Goal: Communication & Community: Answer question/provide support

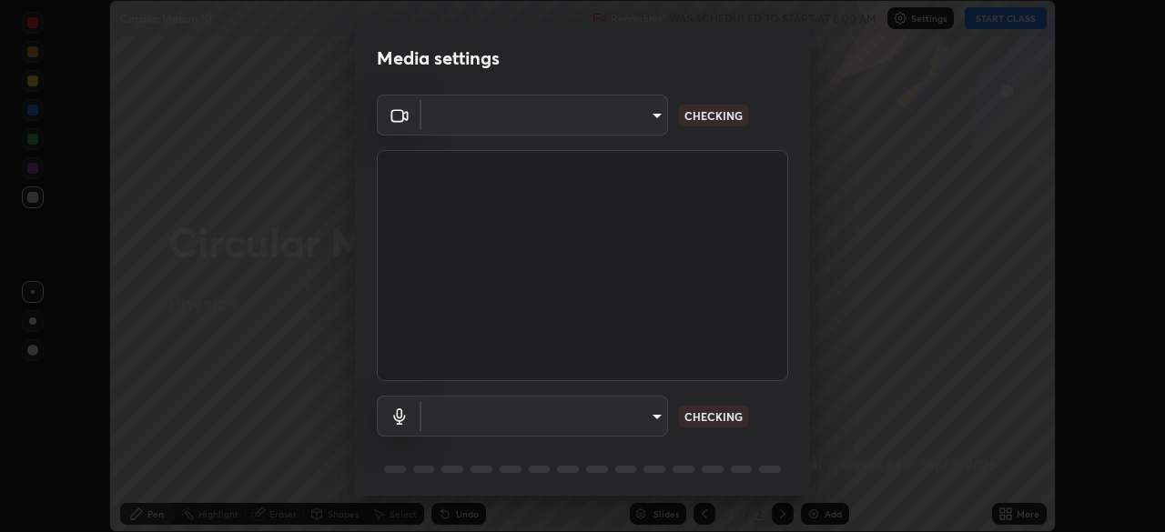
scroll to position [532, 1164]
type input "c7661abdb2026871ead36f205add4b28eed2acd2256a3062a57d90756d6a7fda"
type input "default"
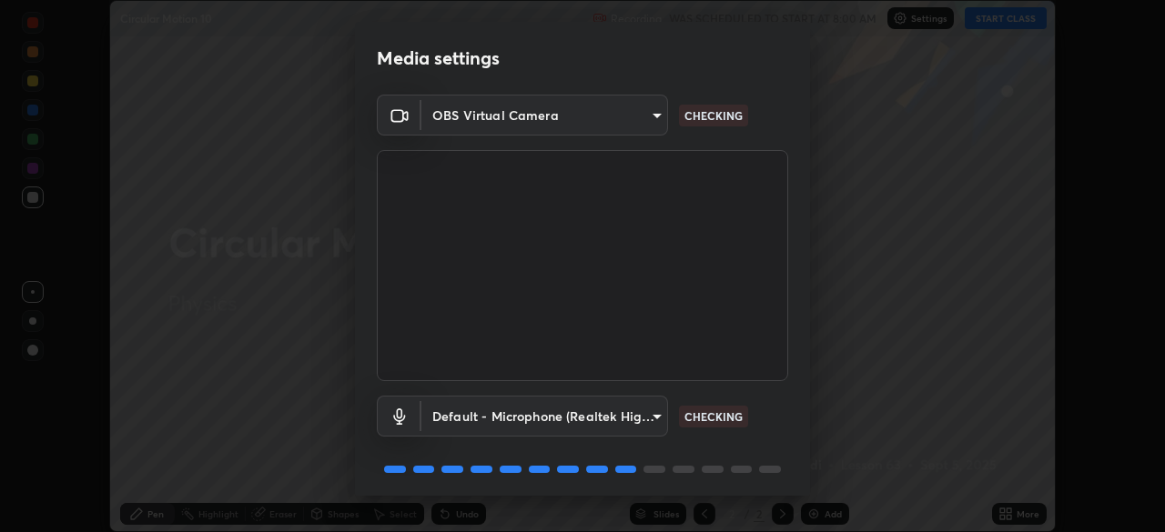
scroll to position [65, 0]
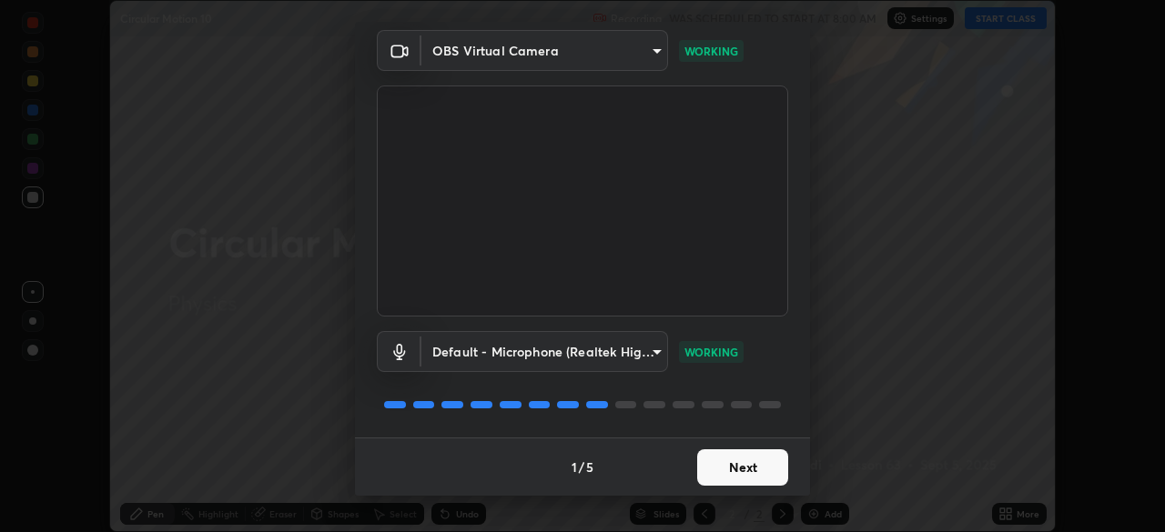
click at [747, 474] on button "Next" at bounding box center [742, 467] width 91 height 36
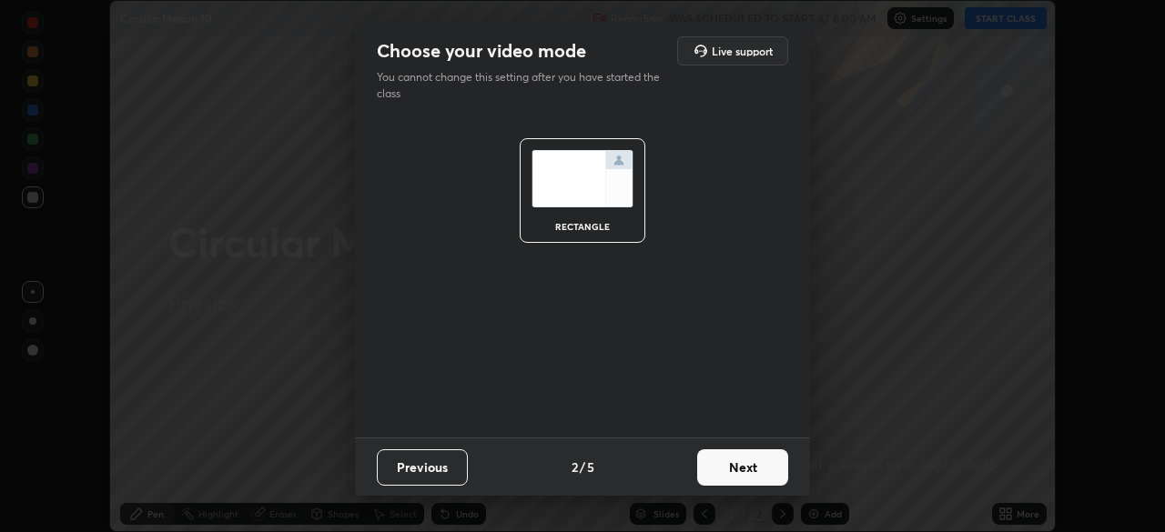
scroll to position [0, 0]
click at [748, 474] on button "Next" at bounding box center [742, 467] width 91 height 36
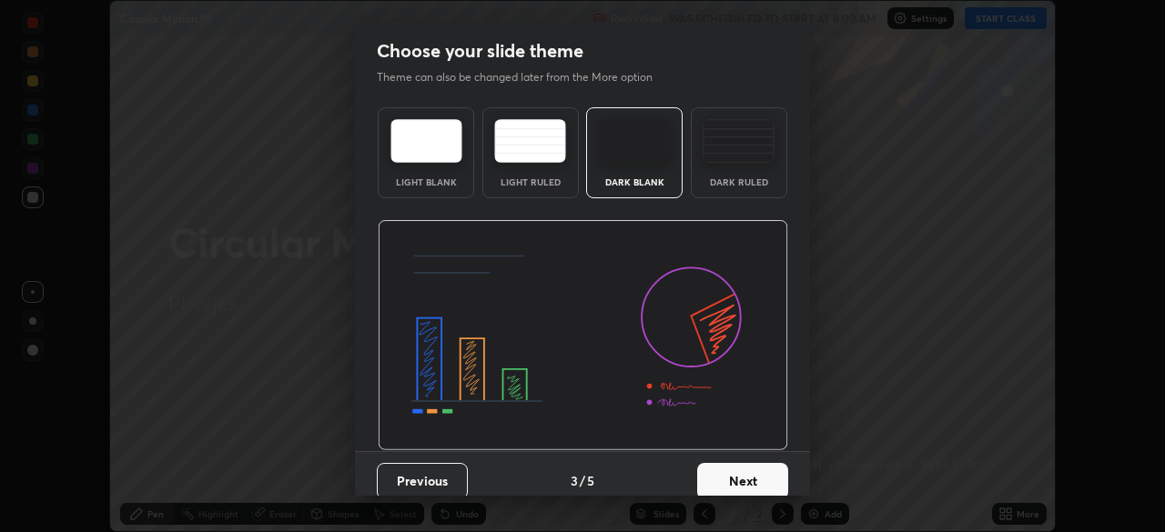
click at [748, 477] on button "Next" at bounding box center [742, 481] width 91 height 36
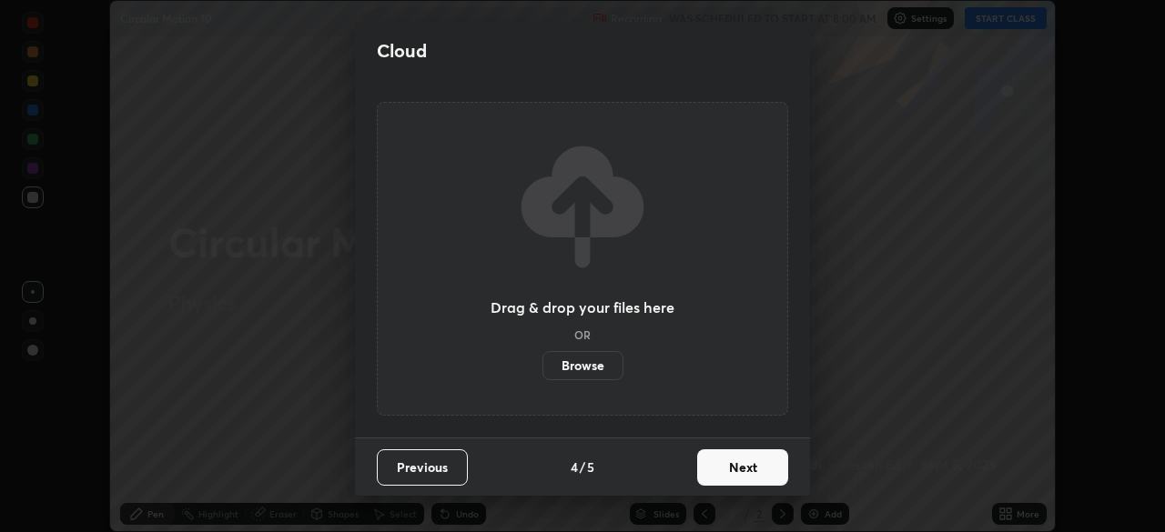
click at [752, 470] on button "Next" at bounding box center [742, 467] width 91 height 36
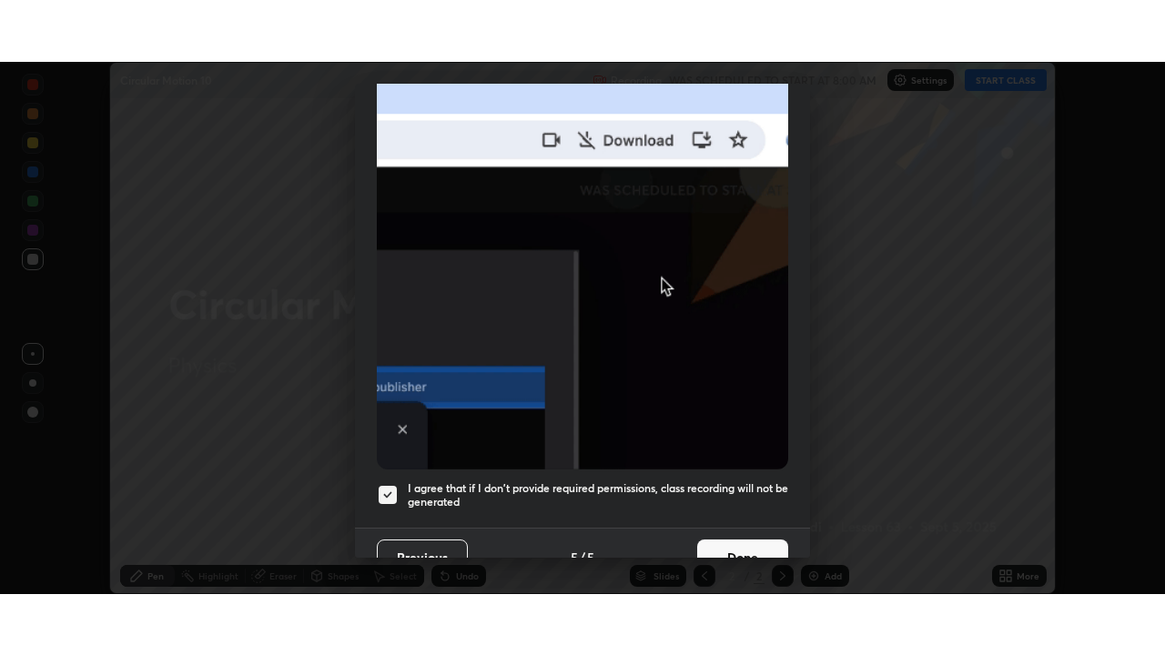
scroll to position [436, 0]
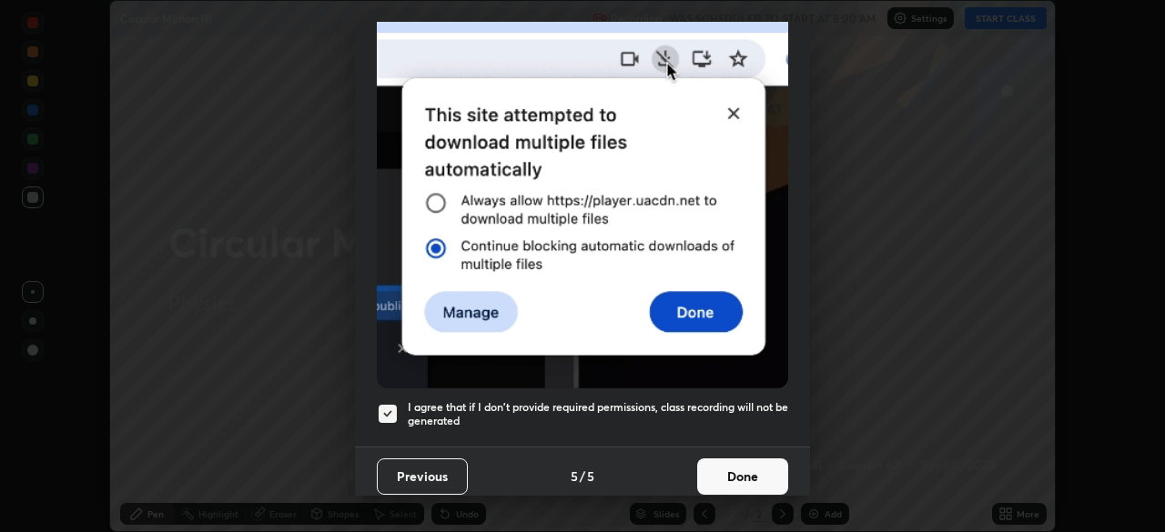
click at [733, 479] on button "Done" at bounding box center [742, 477] width 91 height 36
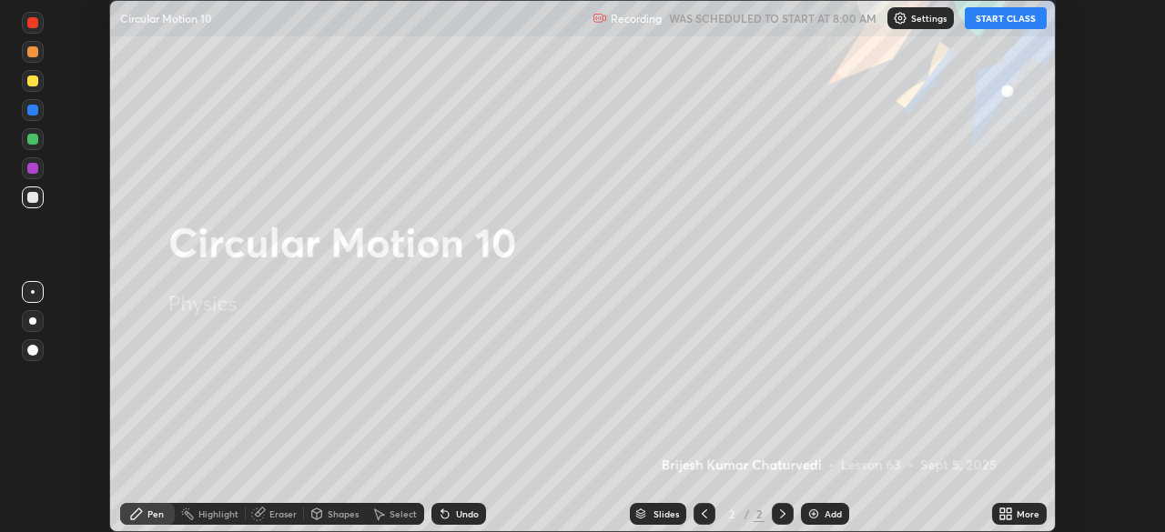
click at [1004, 25] on button "START CLASS" at bounding box center [1005, 18] width 82 height 22
click at [1003, 511] on icon at bounding box center [1002, 511] width 5 height 5
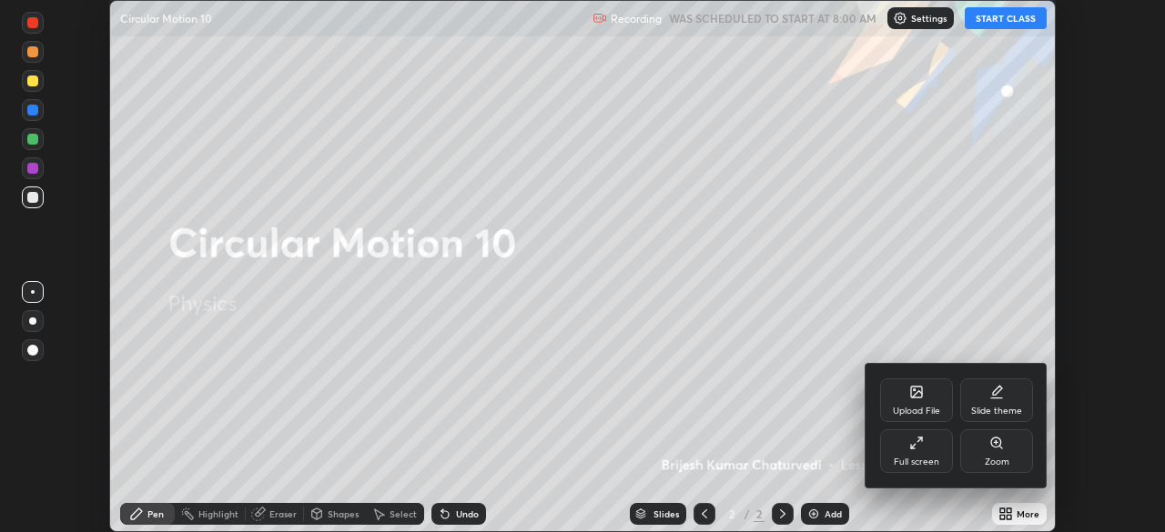
click at [911, 454] on div "Full screen" at bounding box center [916, 451] width 73 height 44
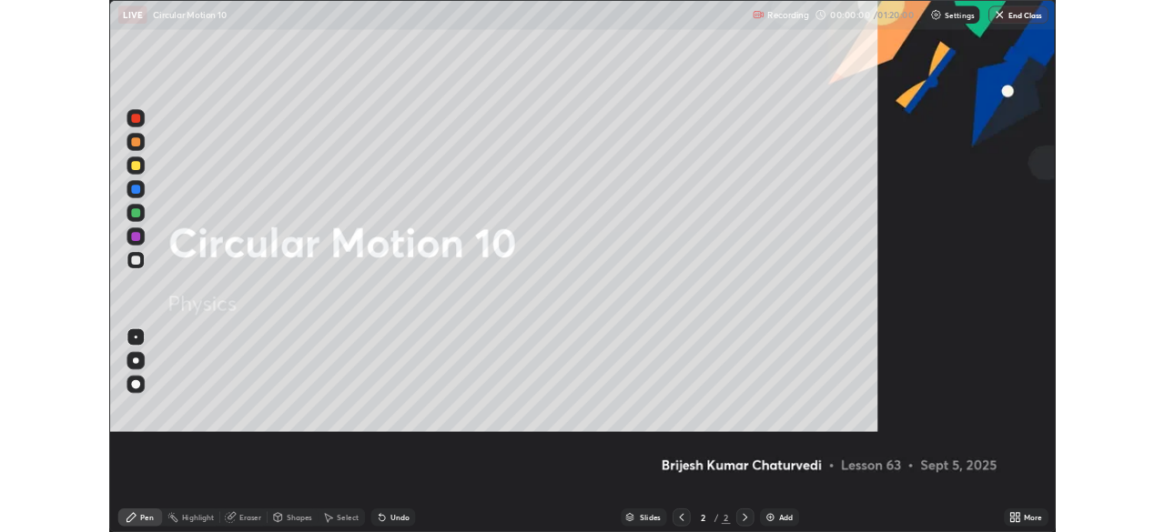
scroll to position [655, 1165]
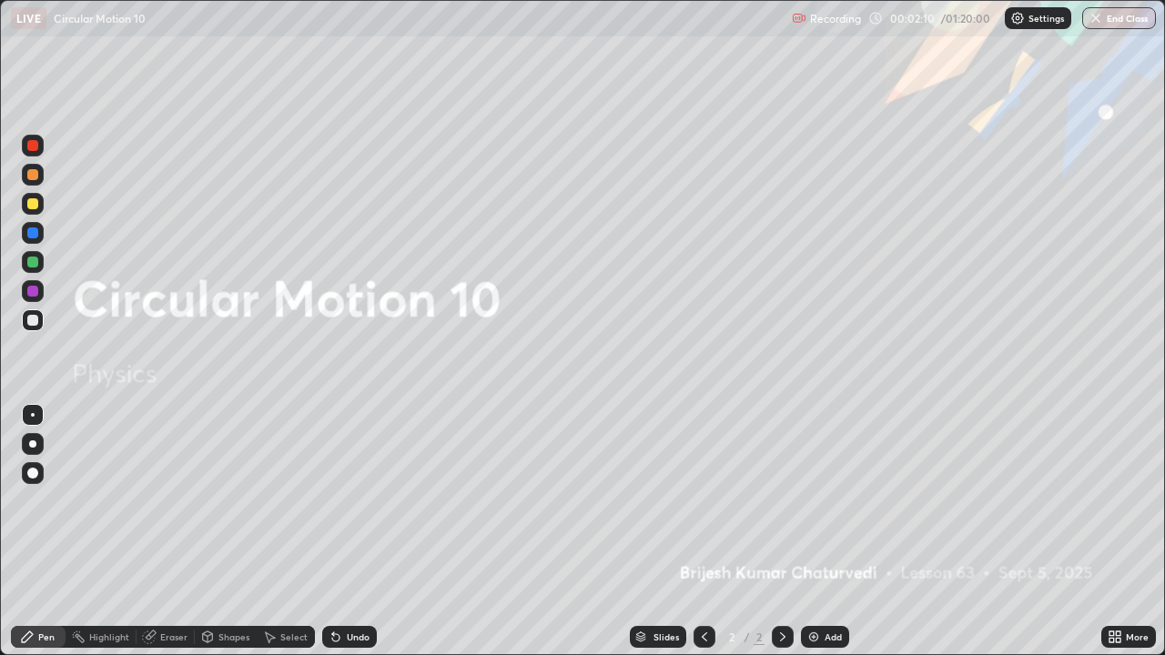
click at [813, 531] on img at bounding box center [813, 637] width 15 height 15
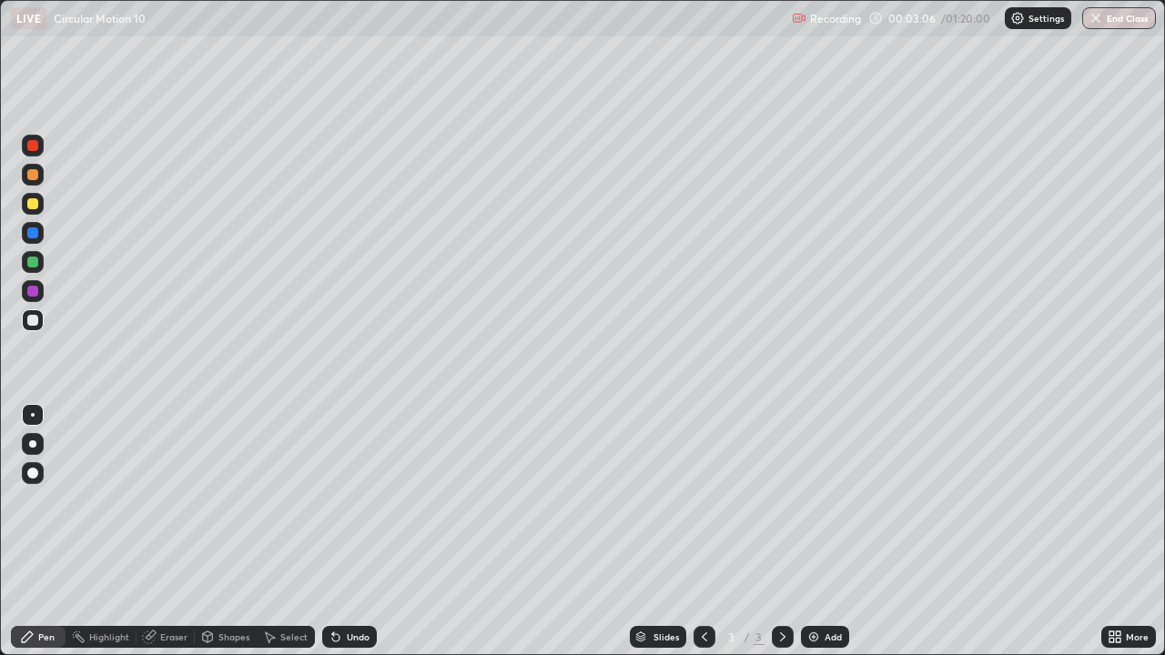
click at [356, 531] on div "Undo" at bounding box center [358, 636] width 23 height 9
click at [35, 207] on div at bounding box center [32, 203] width 11 height 11
click at [29, 323] on div at bounding box center [32, 320] width 11 height 11
click at [32, 181] on div at bounding box center [33, 175] width 22 height 22
click at [813, 531] on img at bounding box center [813, 637] width 15 height 15
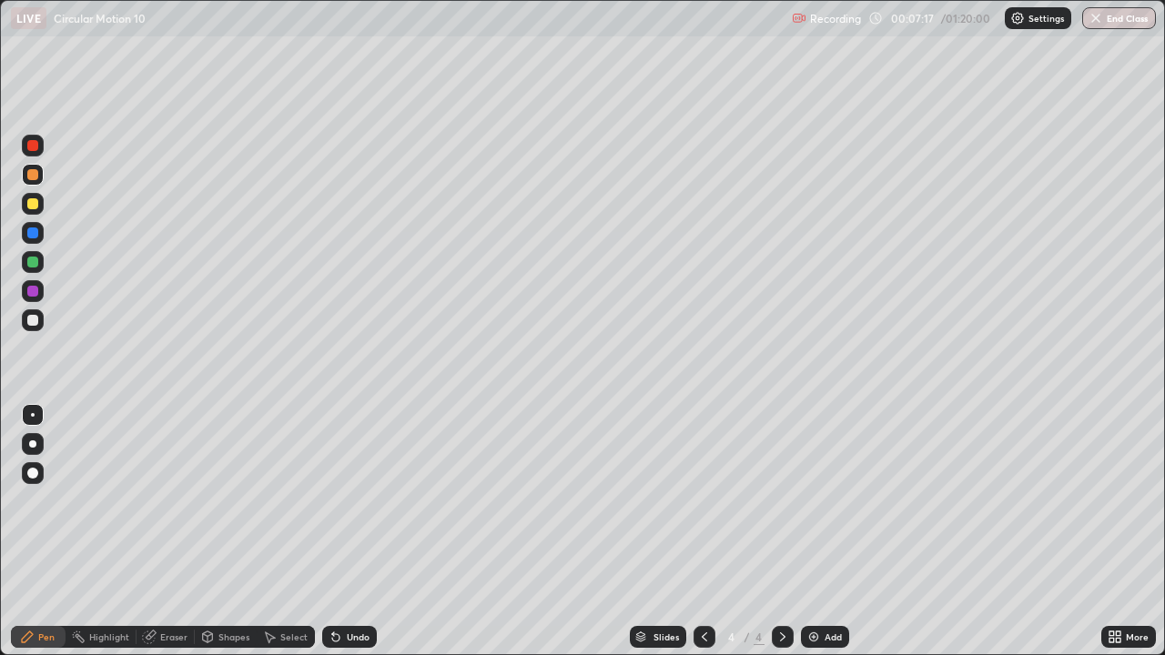
click at [33, 259] on div at bounding box center [32, 262] width 11 height 11
click at [348, 531] on div "Undo" at bounding box center [358, 636] width 23 height 9
click at [354, 531] on div "Undo" at bounding box center [358, 636] width 23 height 9
click at [347, 531] on div "Undo" at bounding box center [358, 636] width 23 height 9
click at [349, 531] on div "Undo" at bounding box center [349, 637] width 55 height 22
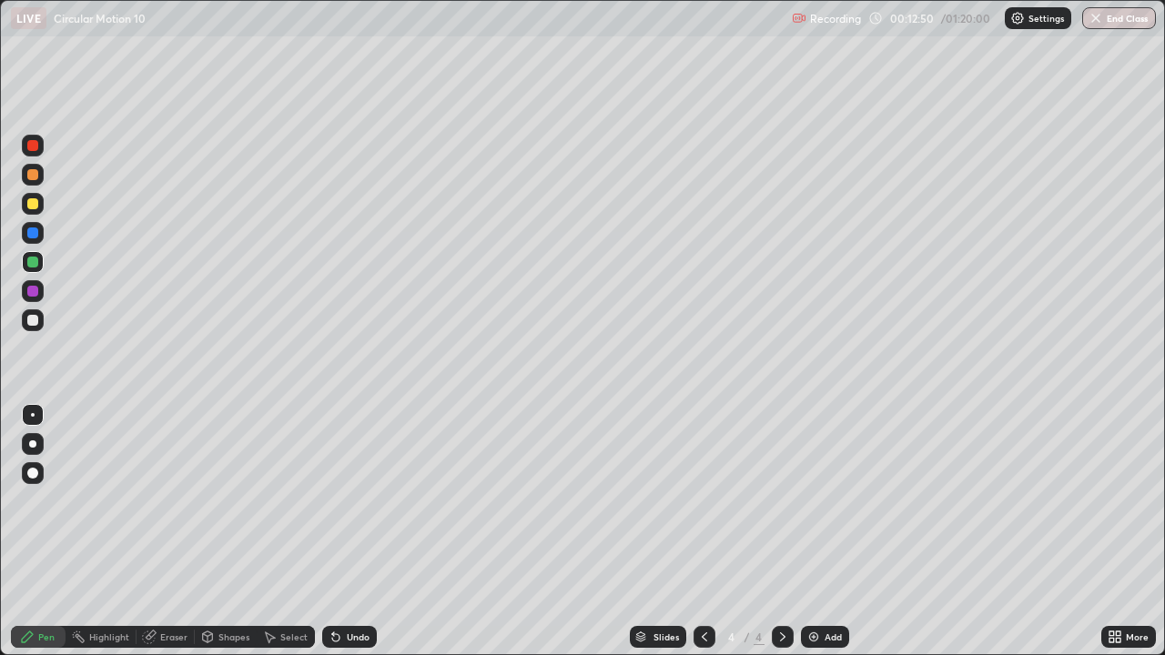
click at [702, 531] on icon at bounding box center [704, 637] width 15 height 15
click at [781, 531] on icon at bounding box center [782, 637] width 15 height 15
click at [780, 531] on icon at bounding box center [782, 637] width 15 height 15
click at [808, 531] on img at bounding box center [813, 637] width 15 height 15
click at [700, 531] on icon at bounding box center [704, 637] width 15 height 15
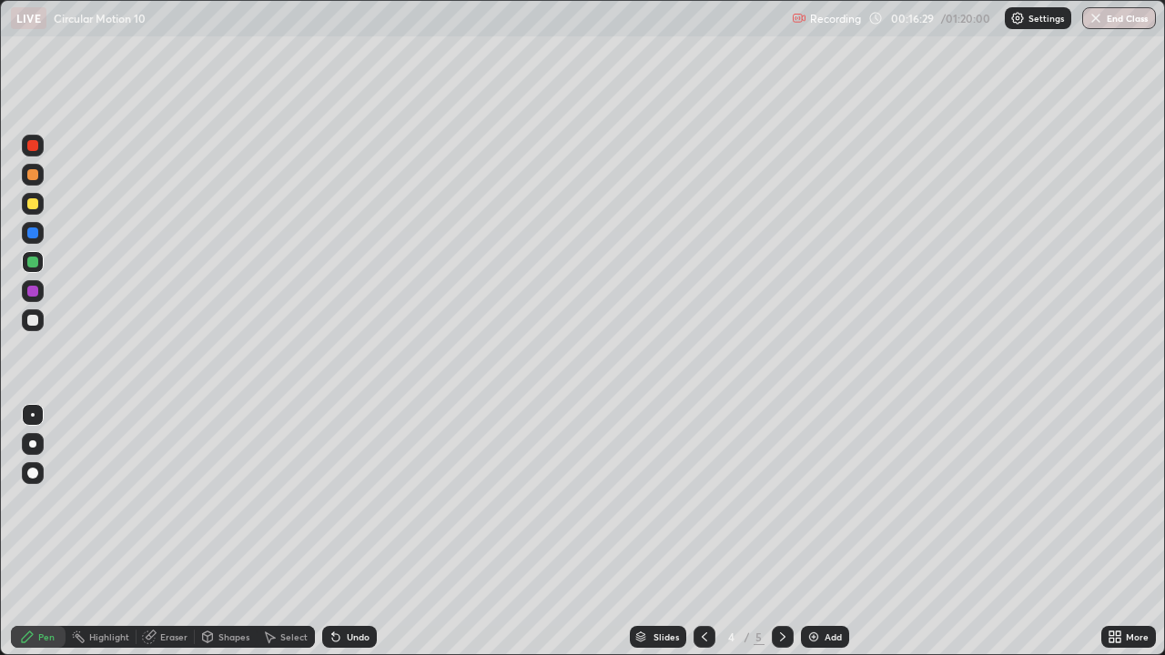
click at [775, 531] on icon at bounding box center [782, 637] width 15 height 15
click at [354, 531] on div "Undo" at bounding box center [358, 636] width 23 height 9
click at [283, 531] on div "Select" at bounding box center [293, 636] width 27 height 9
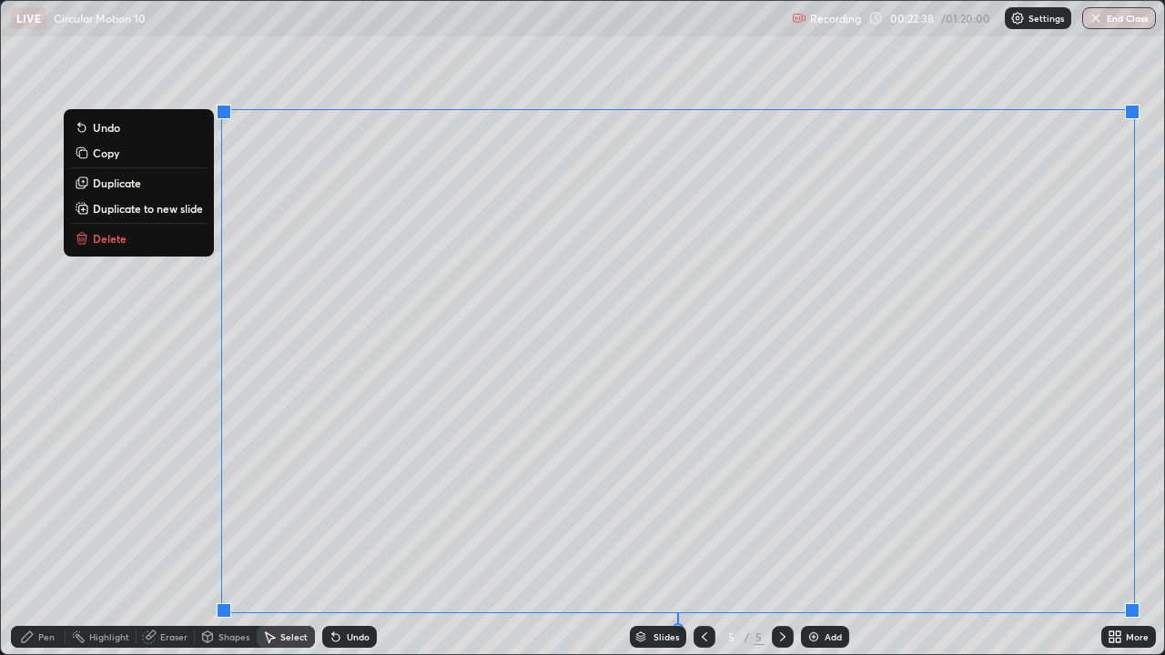
click at [180, 210] on p "Duplicate to new slide" at bounding box center [148, 208] width 110 height 15
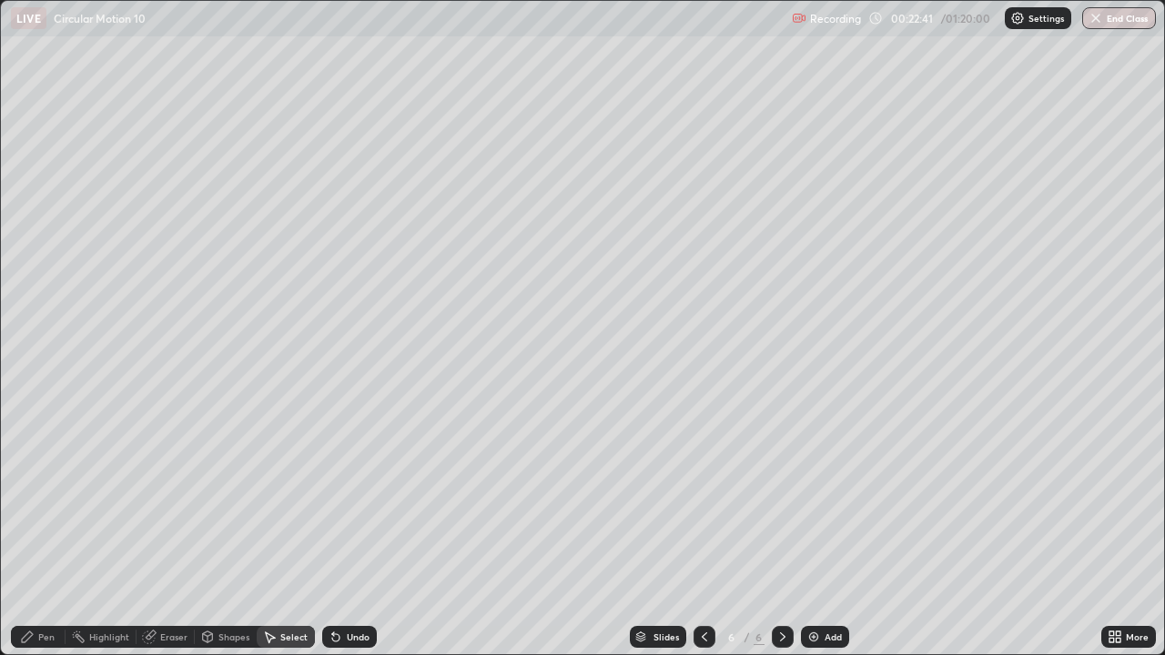
click at [46, 531] on div "Pen" at bounding box center [46, 636] width 16 height 9
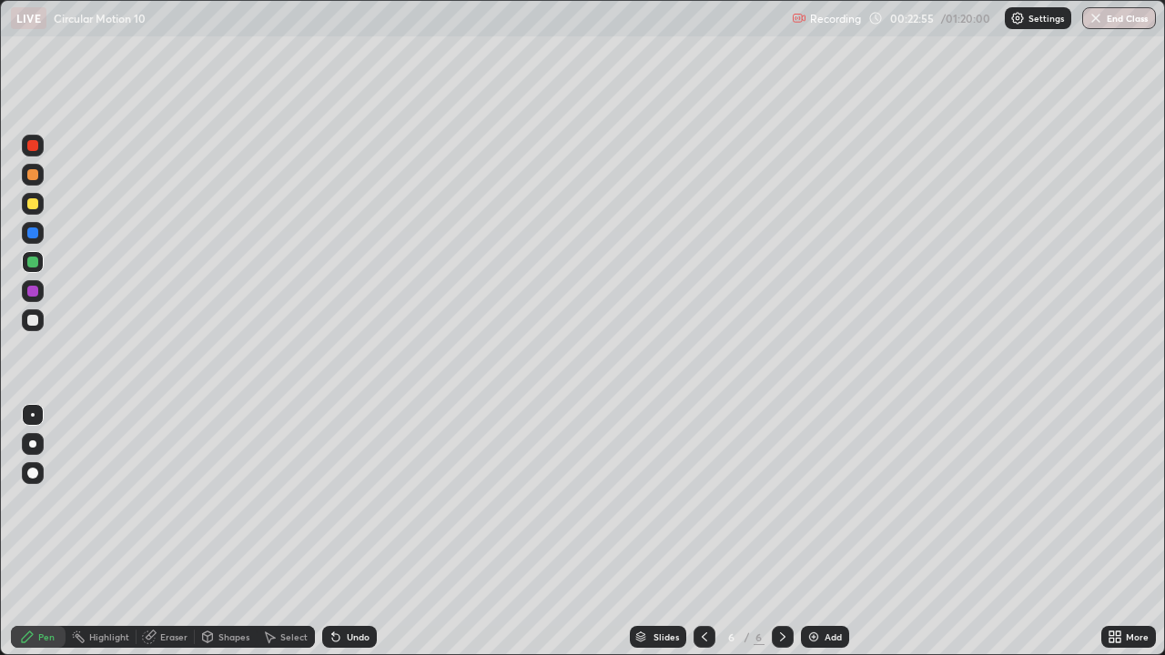
click at [348, 531] on div "Undo" at bounding box center [358, 636] width 23 height 9
click at [353, 531] on div "Undo" at bounding box center [358, 636] width 23 height 9
click at [290, 531] on div "Select" at bounding box center [293, 636] width 27 height 9
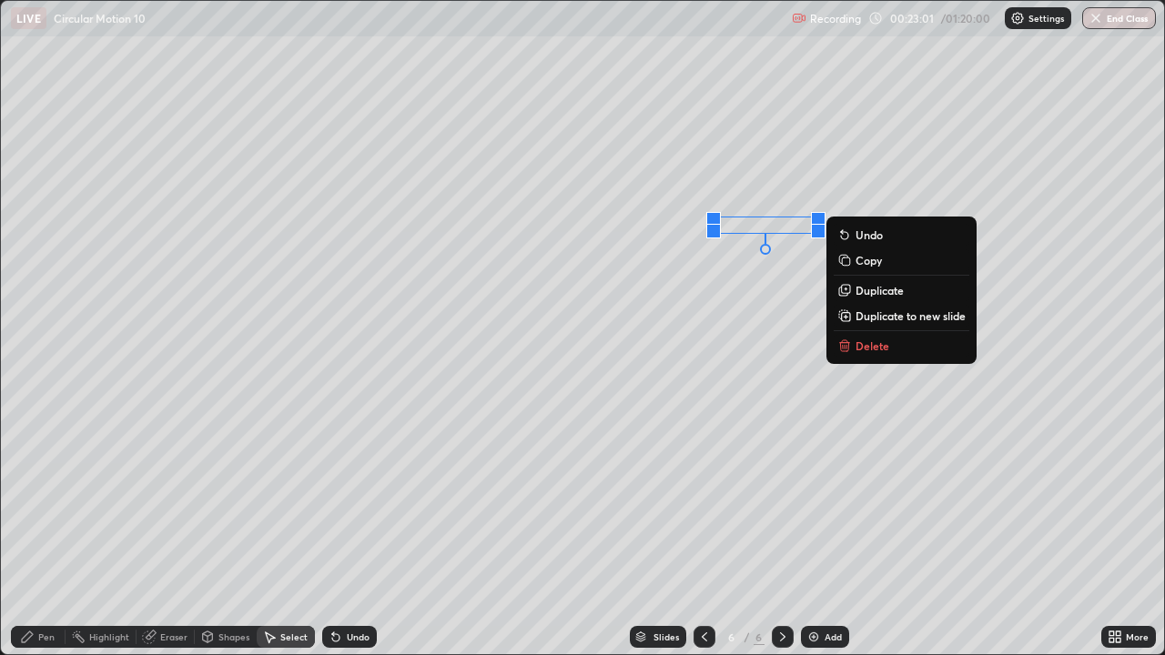
click at [241, 518] on div "0 ° Undo Copy Duplicate Duplicate to new slide Delete" at bounding box center [582, 327] width 1163 height 653
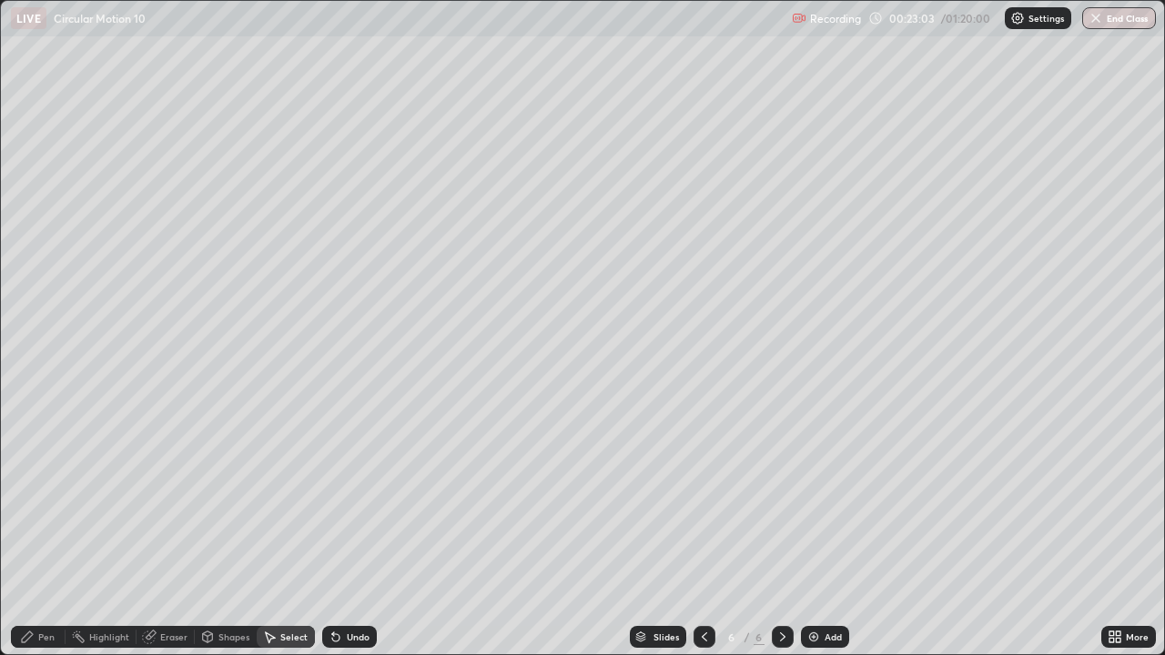
click at [123, 531] on div "0 ° Undo Copy Duplicate Duplicate to new slide Delete" at bounding box center [582, 327] width 1163 height 653
click at [47, 531] on div "Pen" at bounding box center [46, 636] width 16 height 9
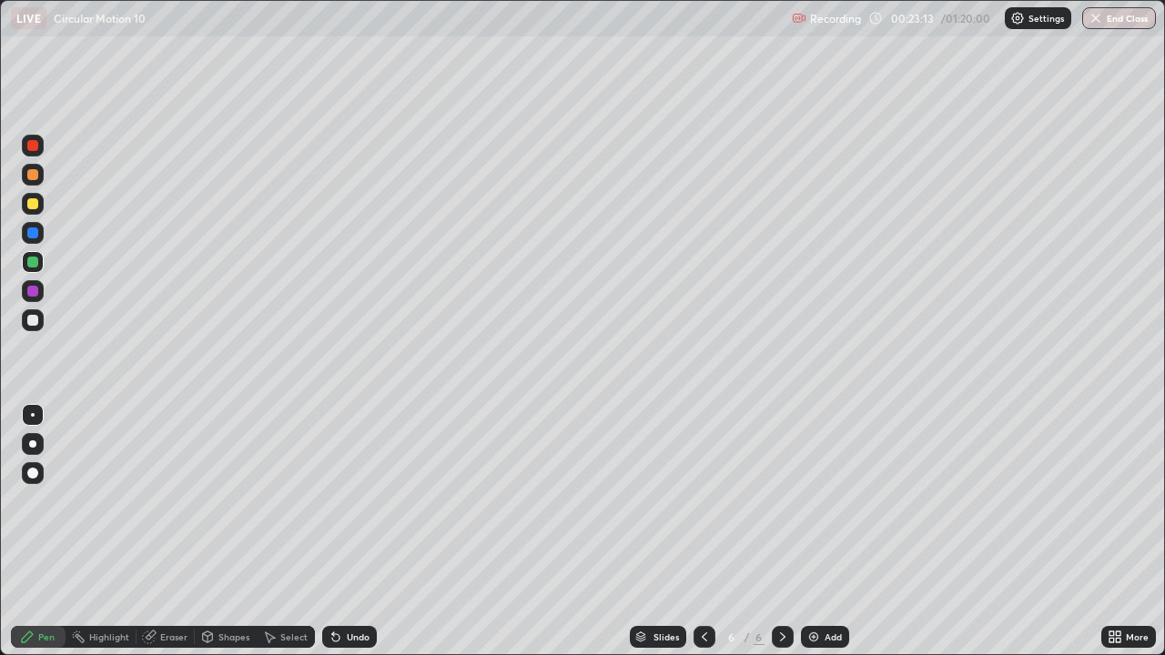
click at [161, 531] on div "Eraser" at bounding box center [173, 636] width 27 height 9
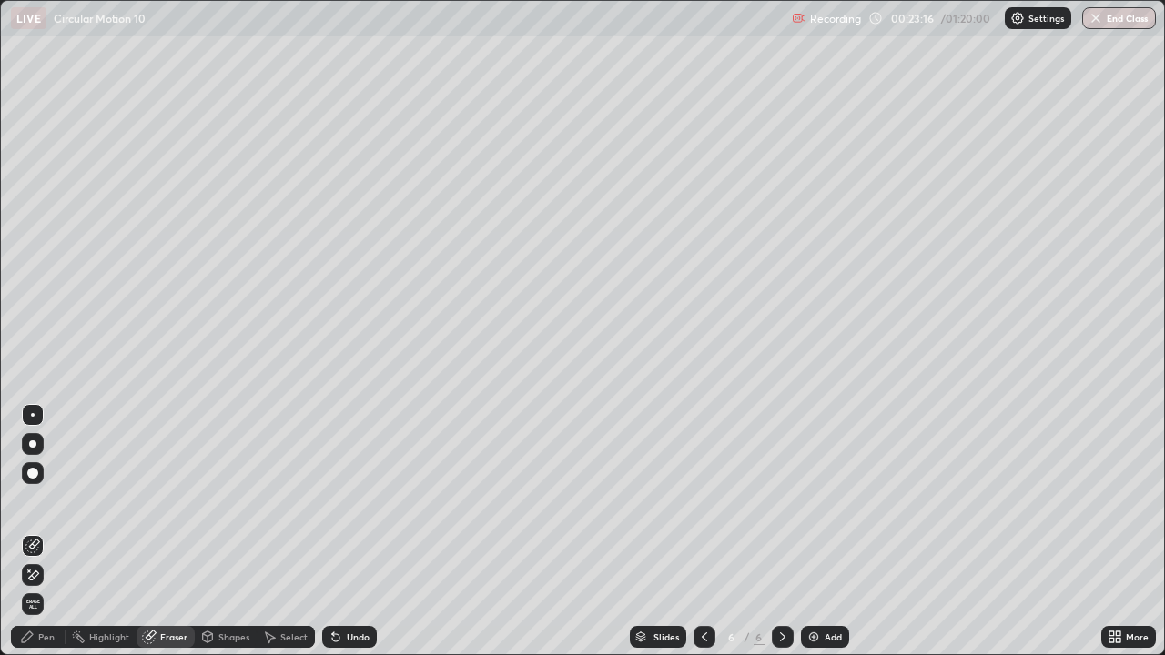
click at [46, 531] on div "Pen" at bounding box center [46, 636] width 16 height 9
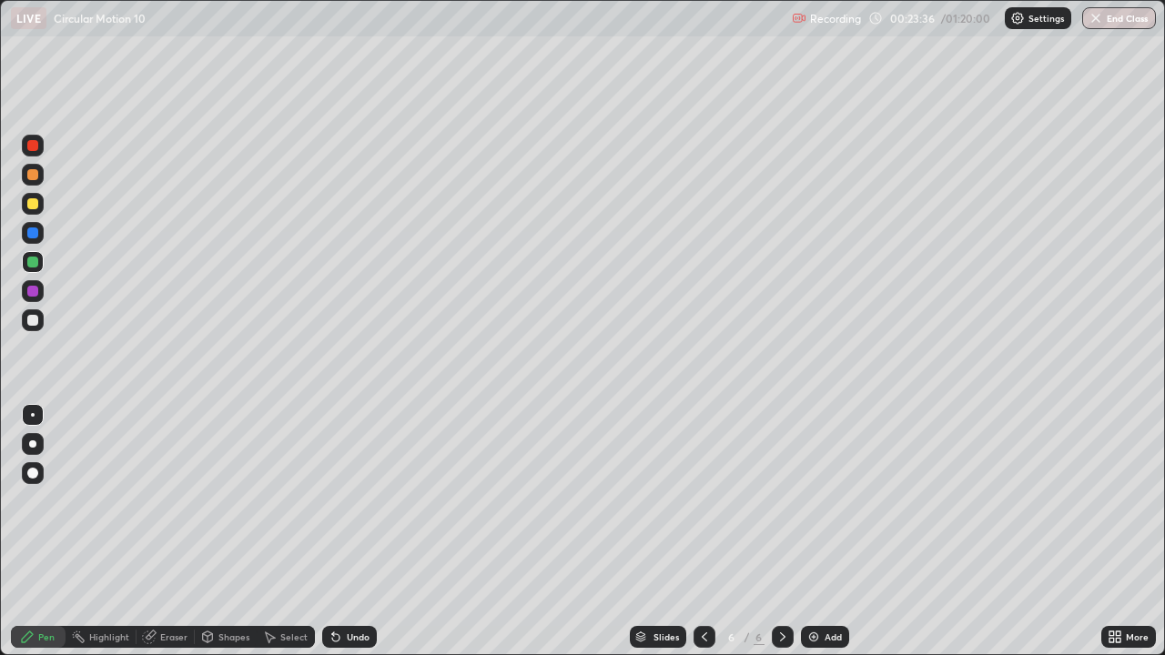
click at [164, 531] on div "Eraser" at bounding box center [173, 636] width 27 height 9
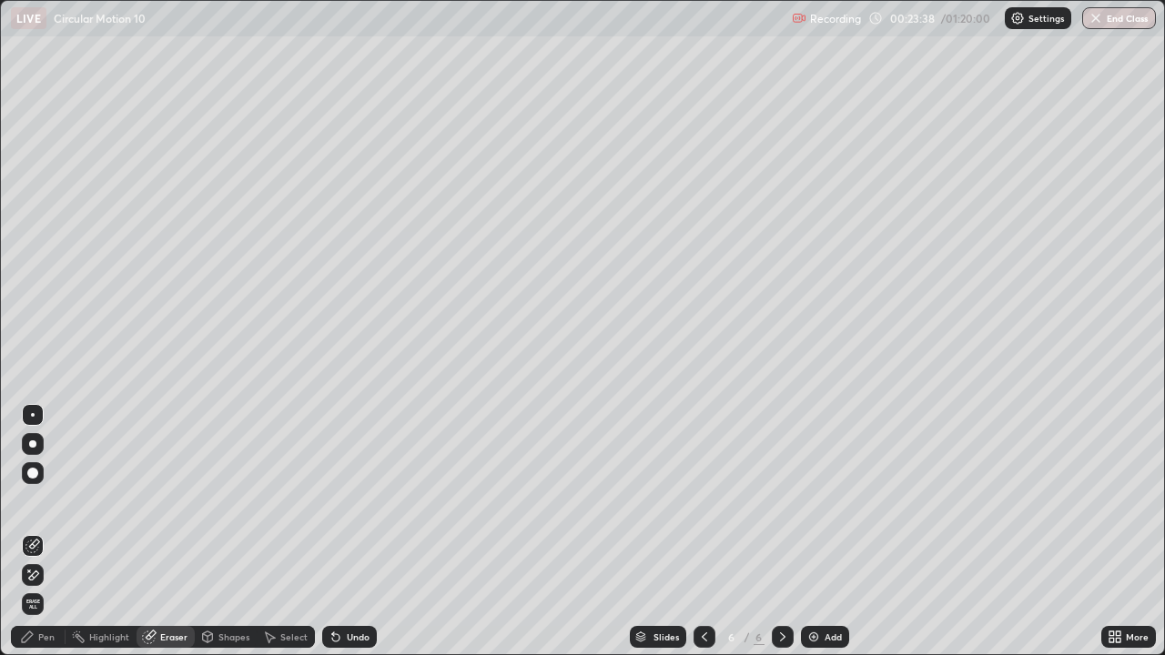
click at [52, 531] on div "Pen" at bounding box center [38, 637] width 55 height 22
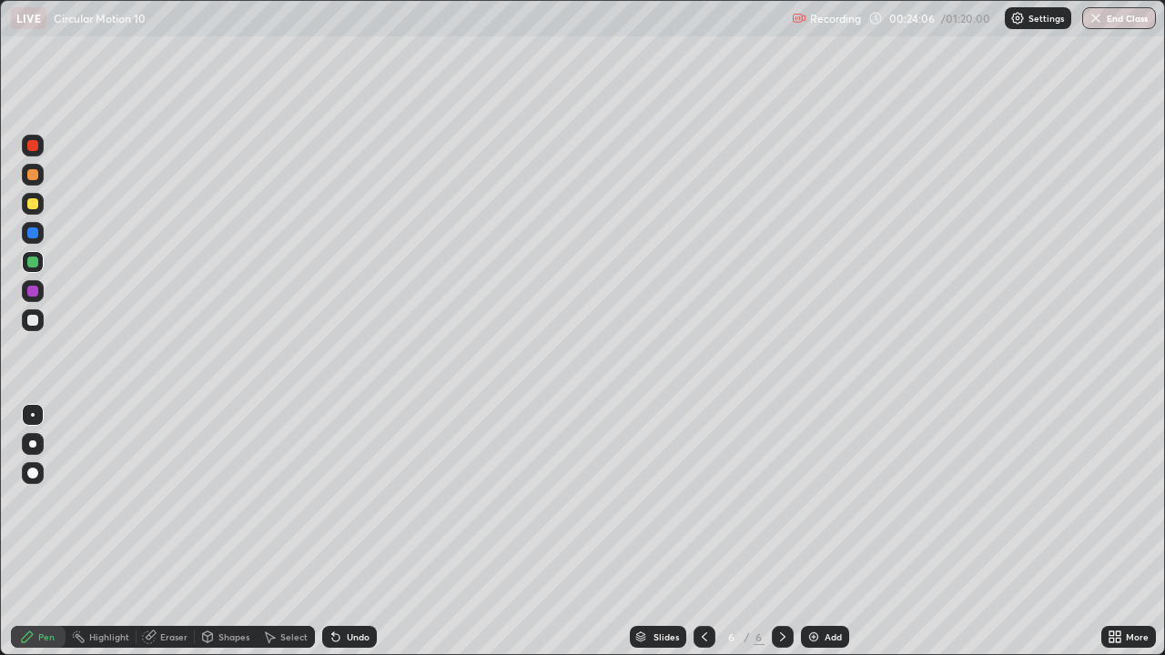
click at [166, 531] on div "Eraser" at bounding box center [173, 636] width 27 height 9
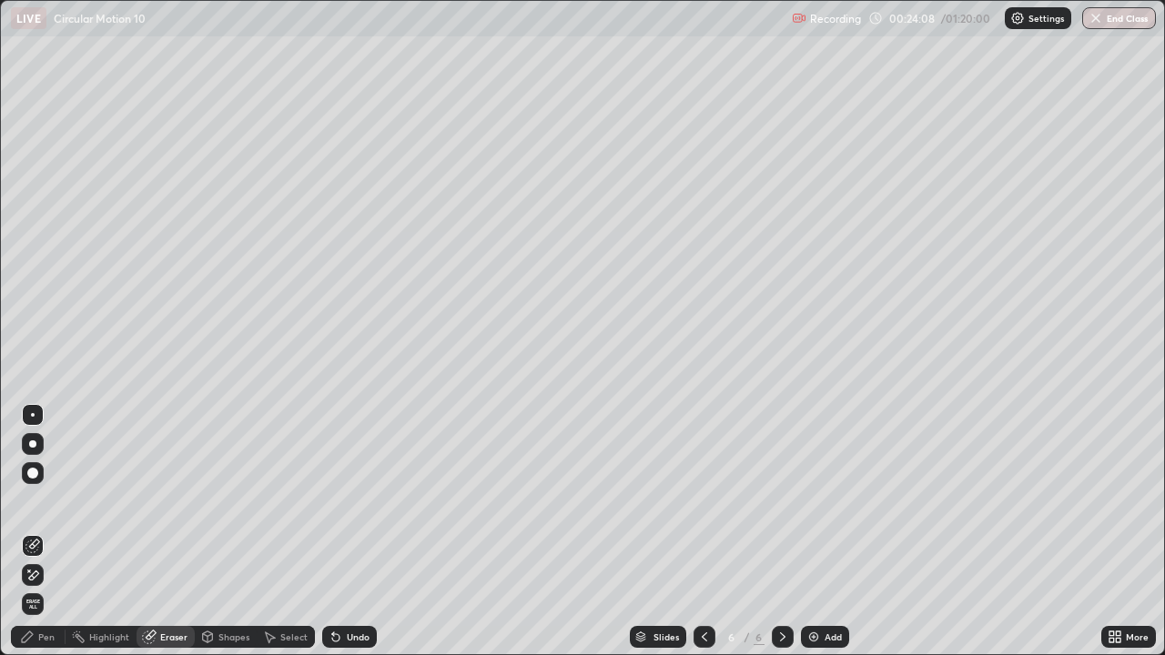
click at [45, 531] on div "Pen" at bounding box center [46, 636] width 16 height 9
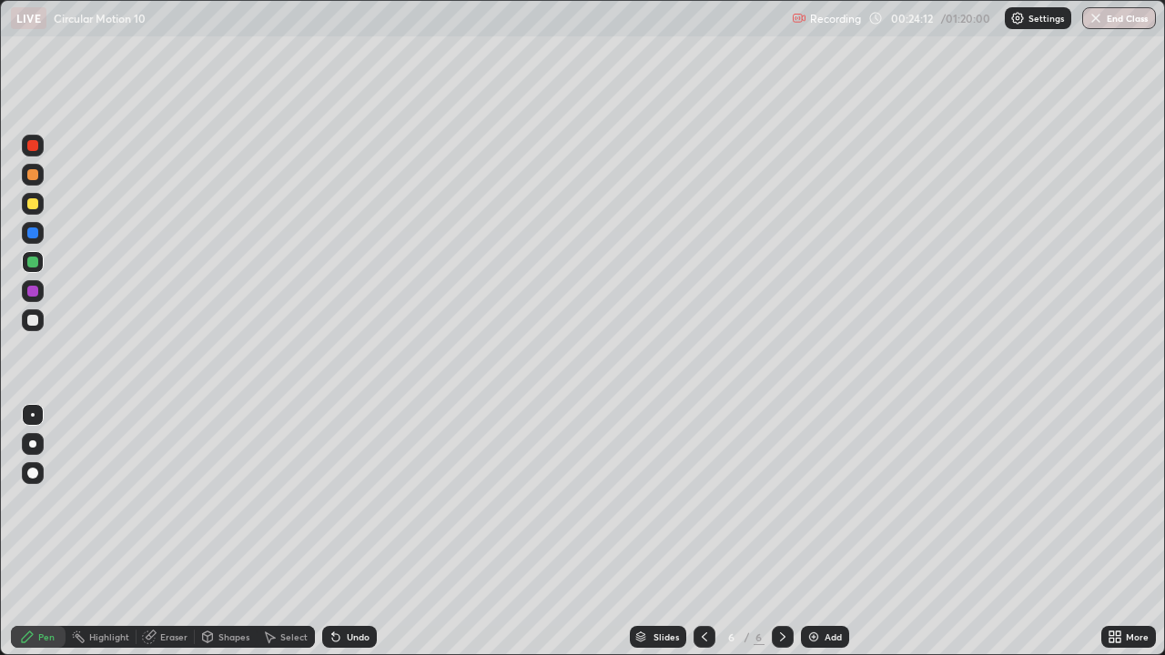
click at [287, 531] on div "Select" at bounding box center [293, 636] width 27 height 9
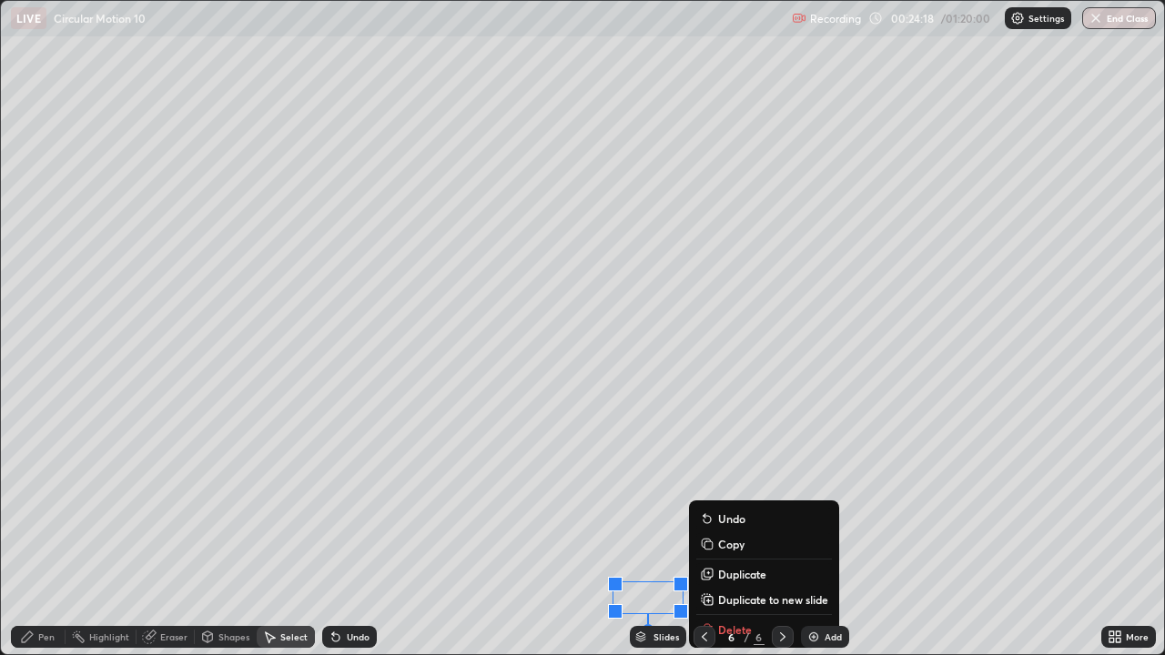
click at [206, 531] on div "0 ° Undo Copy Duplicate Duplicate to new slide Delete" at bounding box center [582, 327] width 1163 height 653
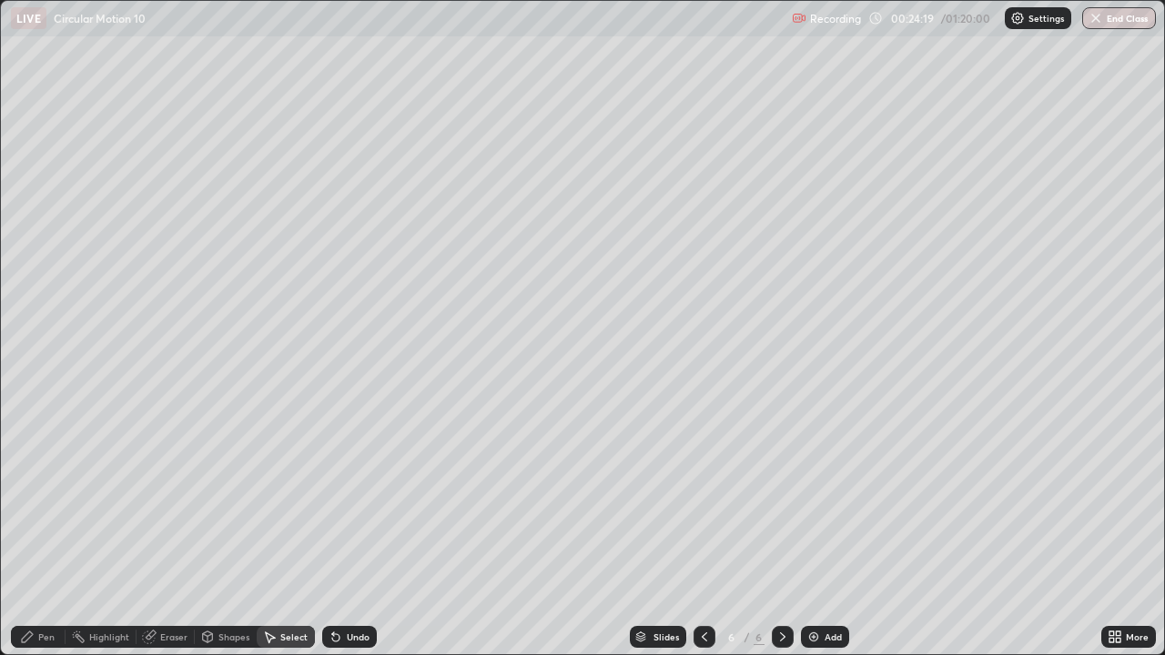
click at [163, 531] on div "Eraser" at bounding box center [173, 636] width 27 height 9
click at [54, 531] on div "Pen" at bounding box center [46, 636] width 16 height 9
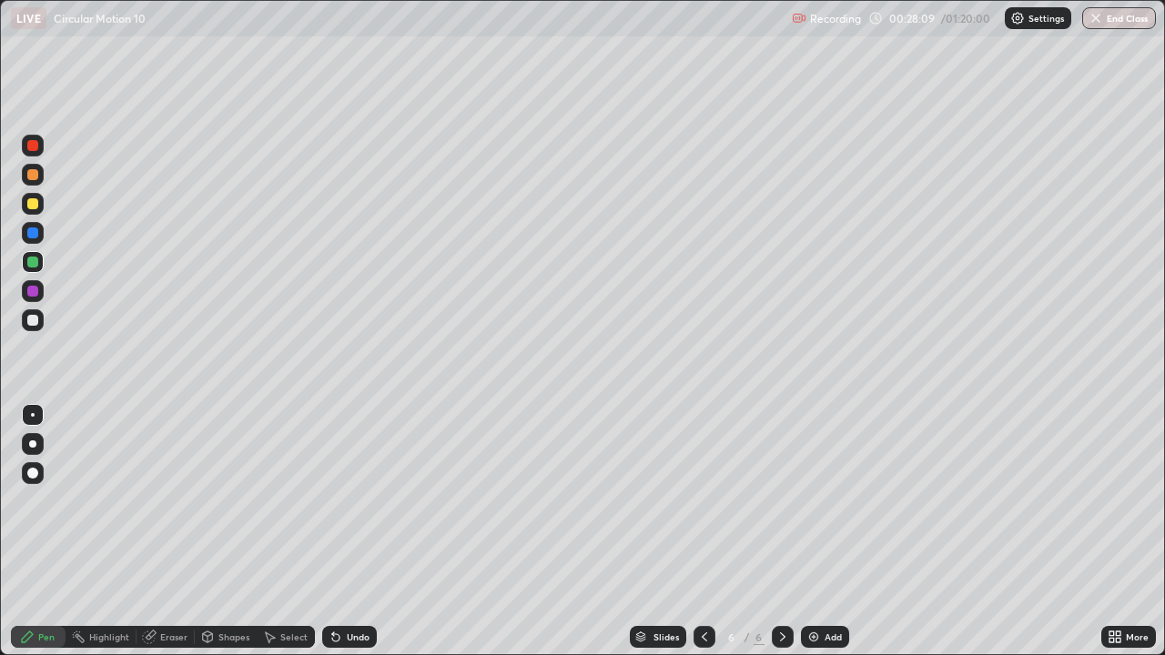
click at [281, 531] on div "Select" at bounding box center [293, 636] width 27 height 9
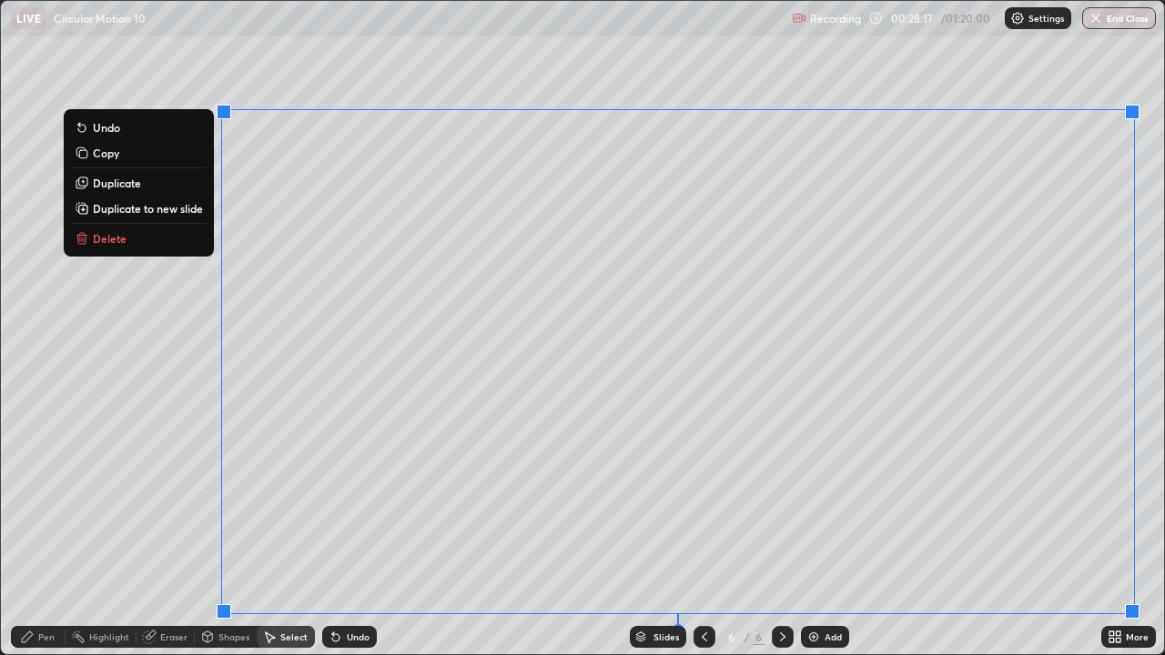
click at [126, 206] on p "Duplicate to new slide" at bounding box center [148, 208] width 110 height 15
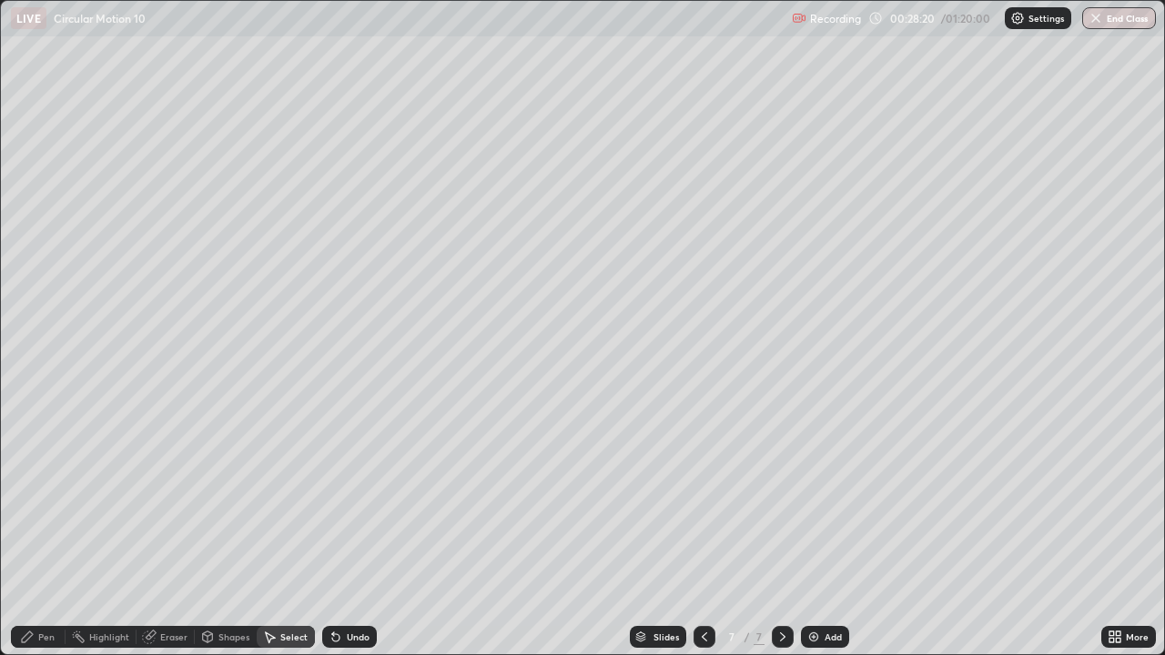
click at [163, 531] on div "Eraser" at bounding box center [173, 636] width 27 height 9
click at [43, 531] on div "Pen" at bounding box center [46, 636] width 16 height 9
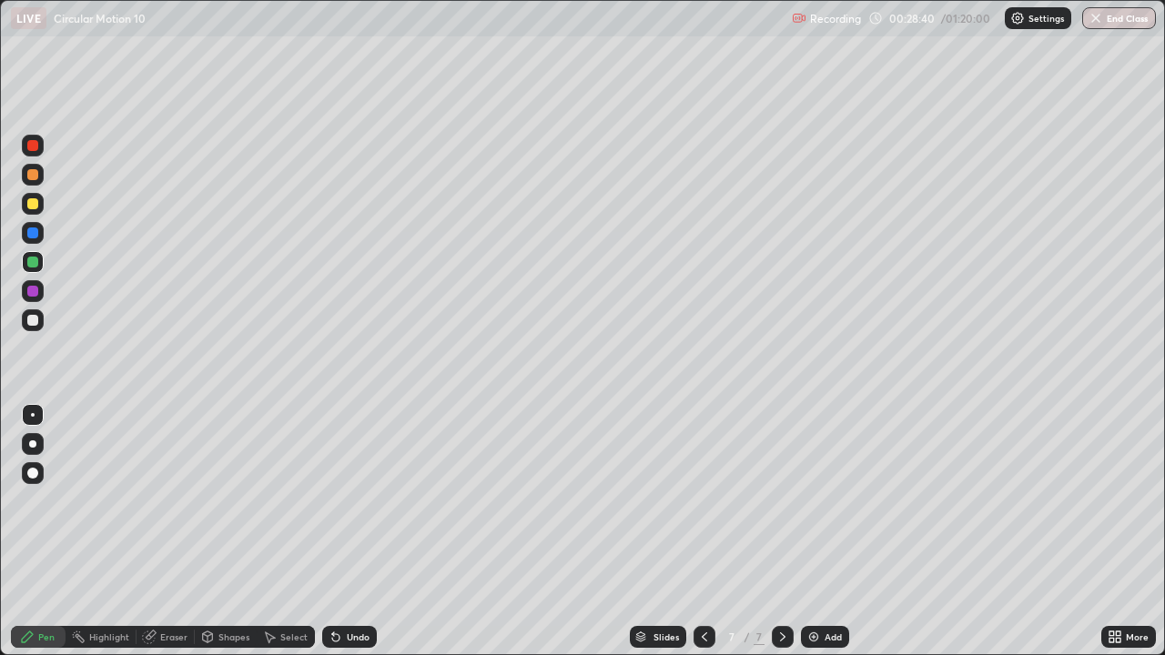
click at [177, 531] on div "Eraser" at bounding box center [173, 636] width 27 height 9
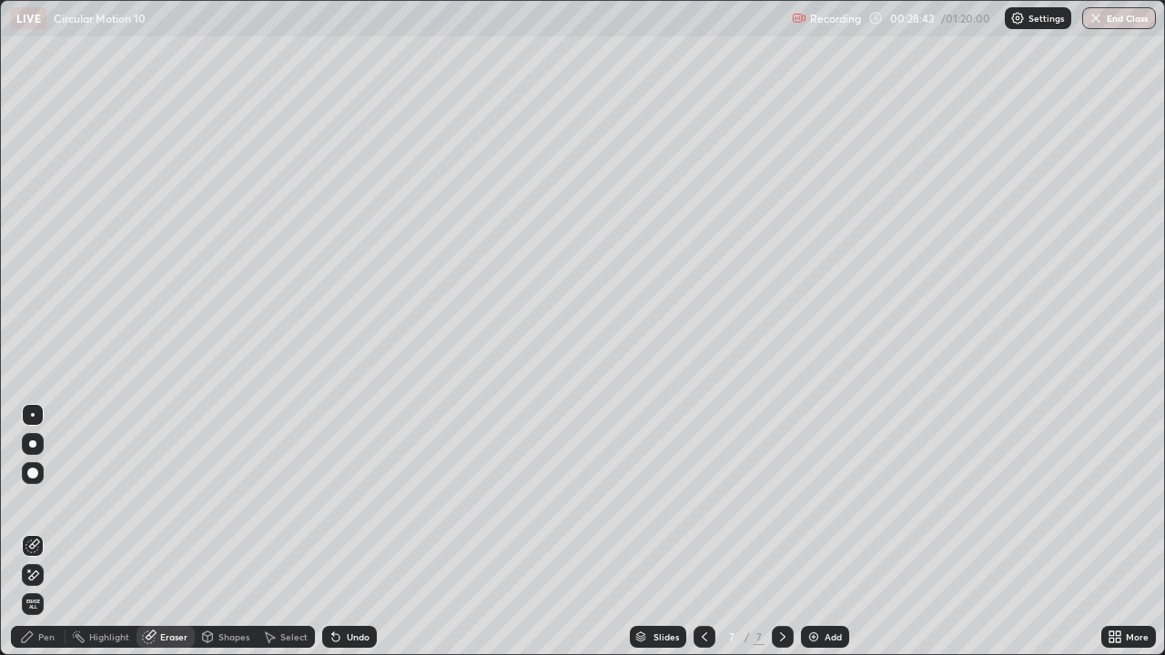
click at [46, 531] on div "Pen" at bounding box center [46, 636] width 16 height 9
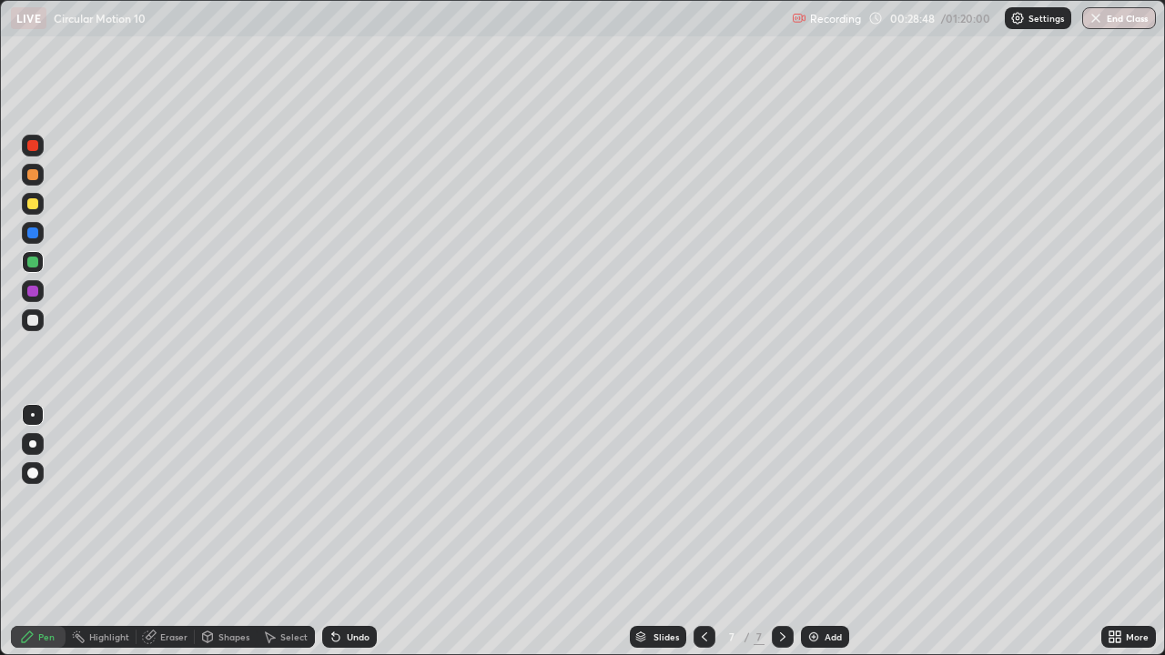
click at [175, 531] on div "Eraser" at bounding box center [173, 636] width 27 height 9
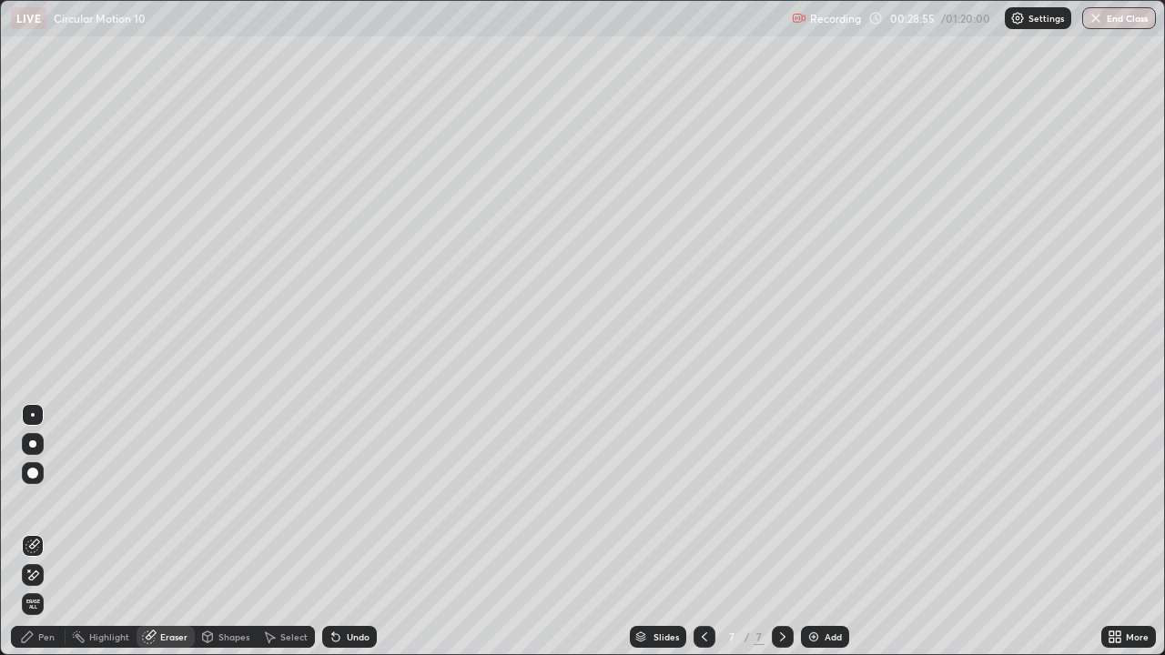
click at [284, 531] on div "Select" at bounding box center [293, 636] width 27 height 9
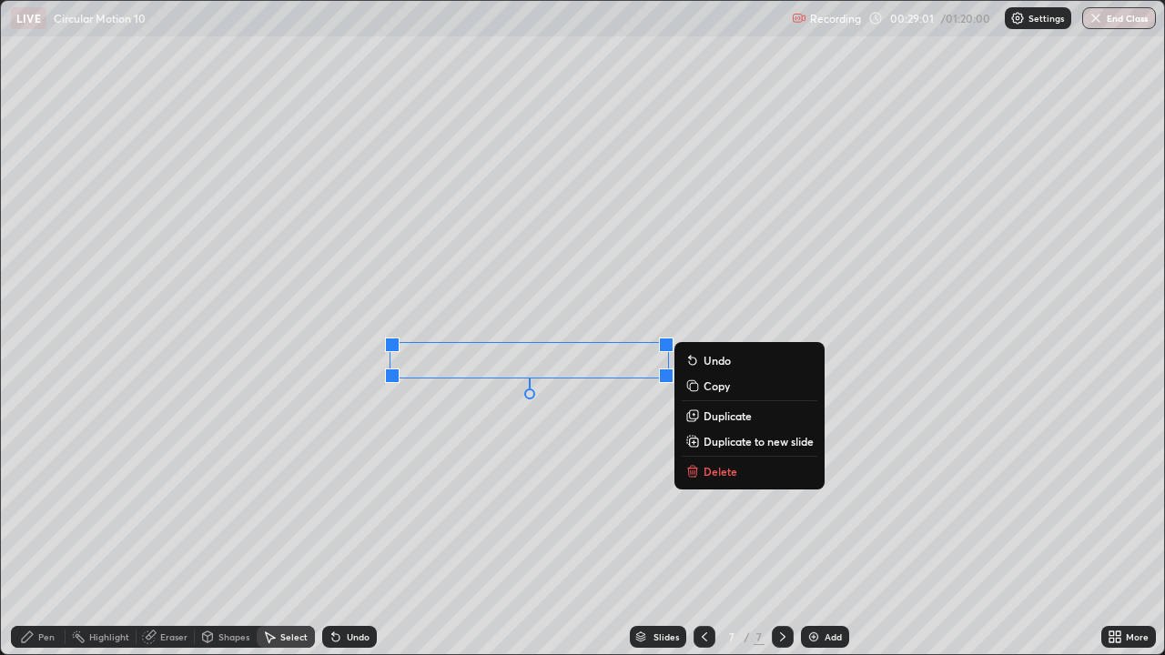
click at [171, 531] on div "0 ° Undo Copy Duplicate Duplicate to new slide Delete" at bounding box center [582, 327] width 1163 height 653
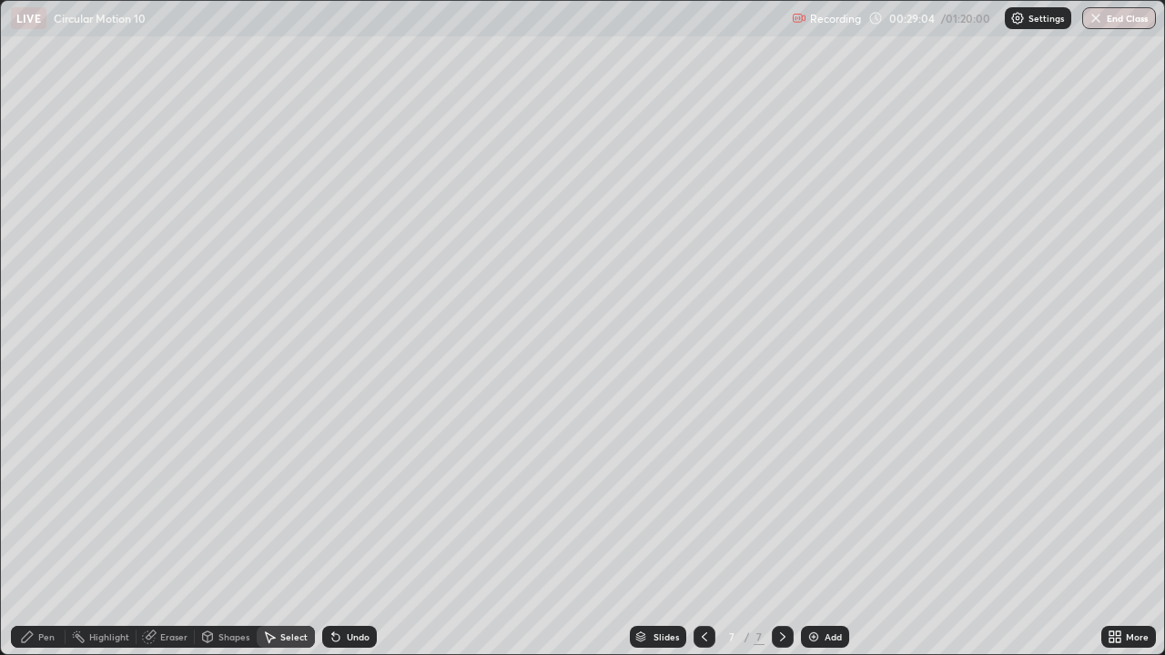
click at [42, 531] on div "Pen" at bounding box center [46, 636] width 16 height 9
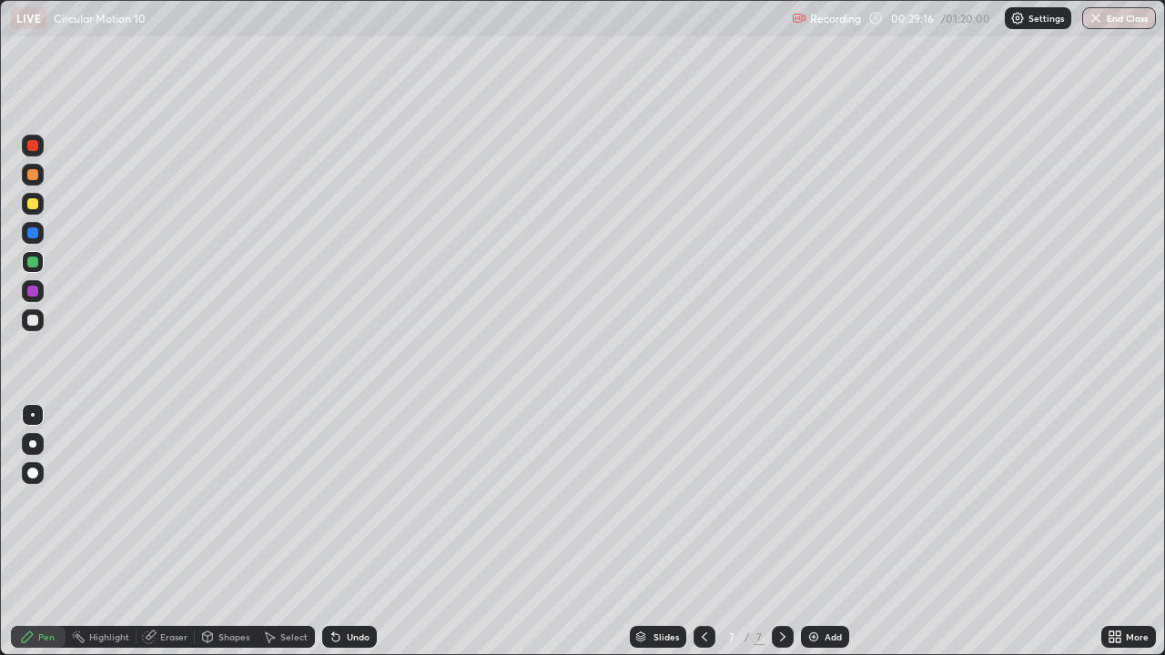
click at [175, 531] on div "Eraser" at bounding box center [173, 636] width 27 height 9
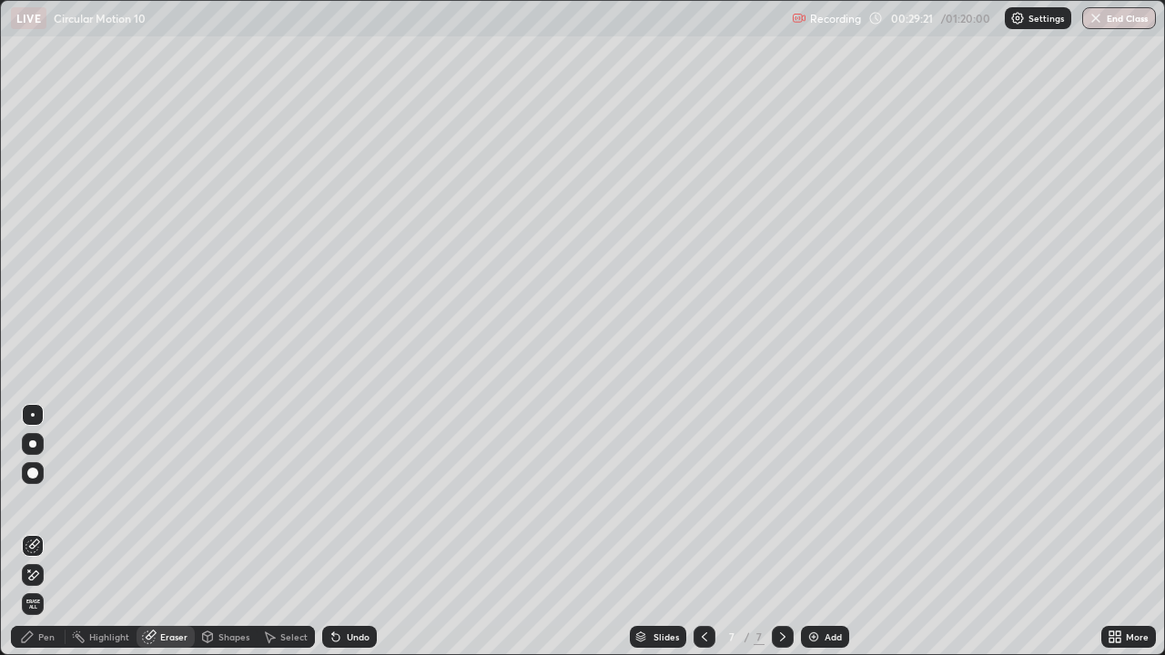
click at [42, 531] on div "Pen" at bounding box center [46, 636] width 16 height 9
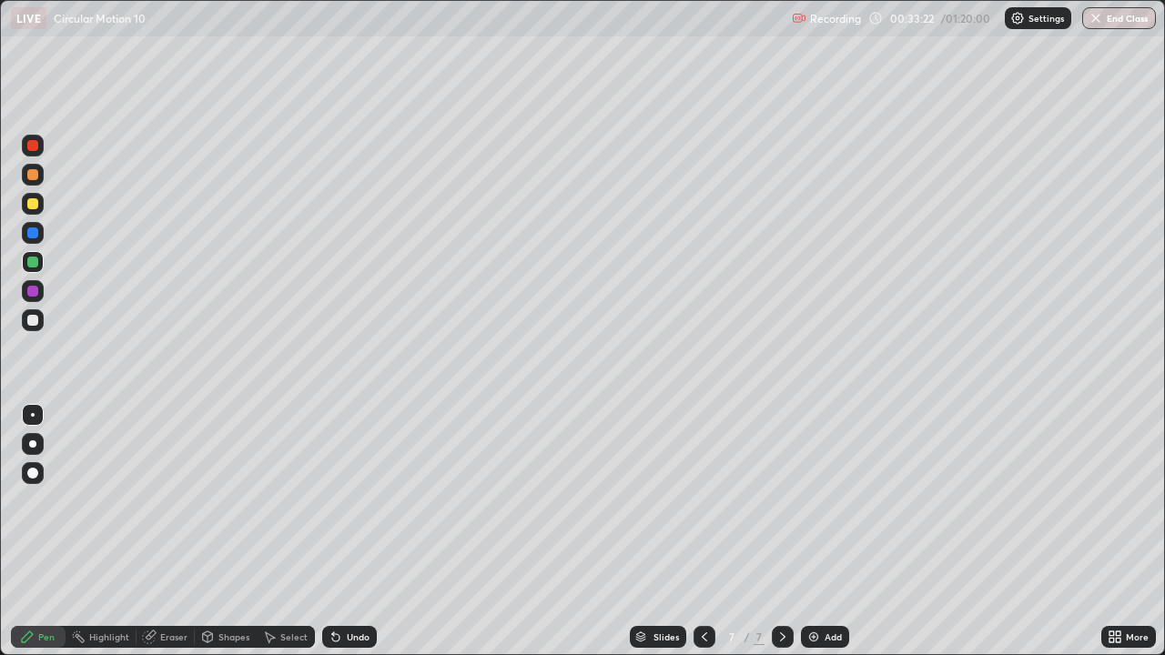
click at [780, 531] on icon at bounding box center [782, 637] width 15 height 15
click at [813, 531] on img at bounding box center [813, 637] width 15 height 15
click at [1120, 531] on icon at bounding box center [1117, 640] width 5 height 5
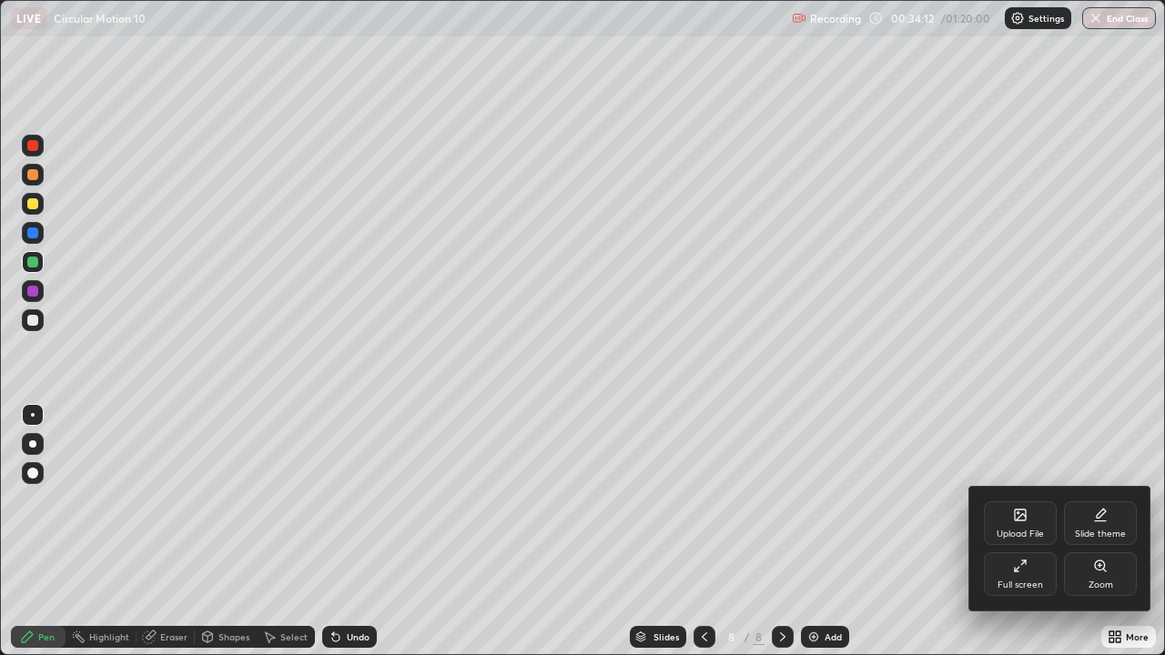
click at [1023, 531] on icon at bounding box center [1020, 566] width 15 height 15
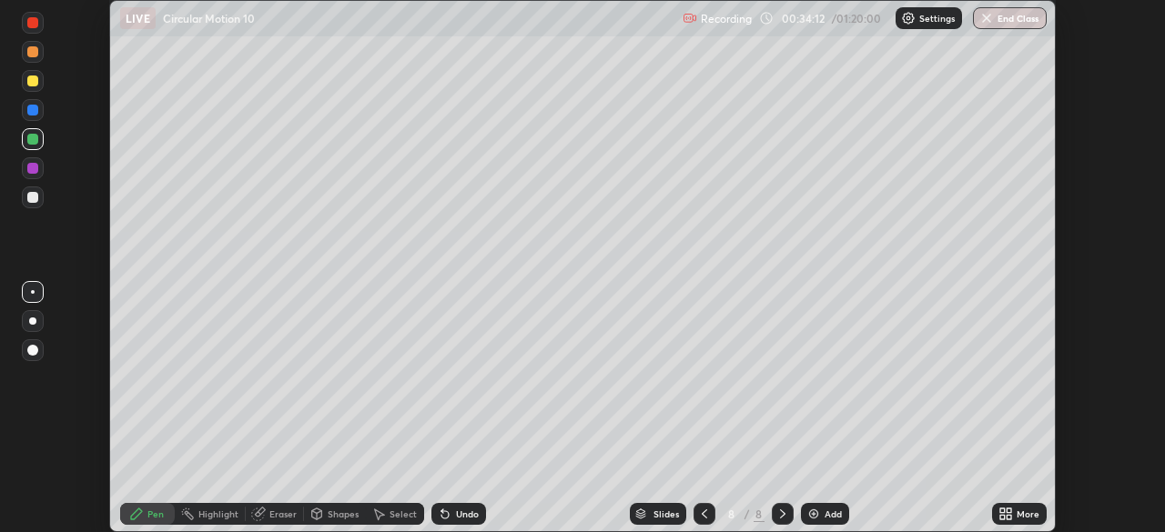
scroll to position [90453, 89820]
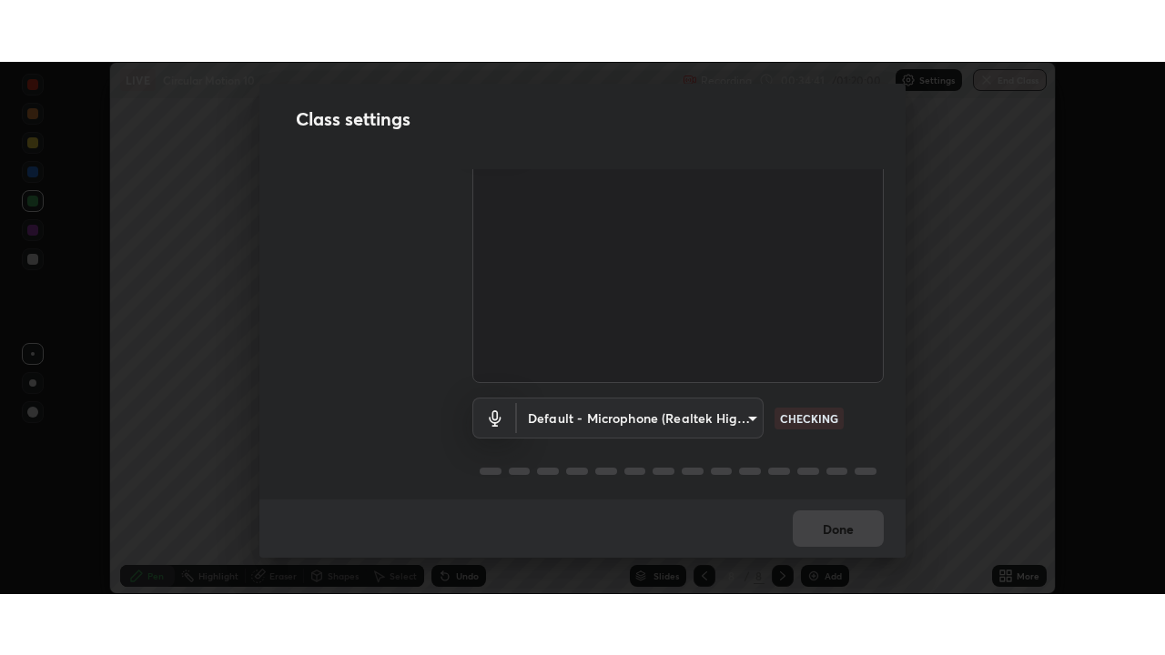
scroll to position [83, 0]
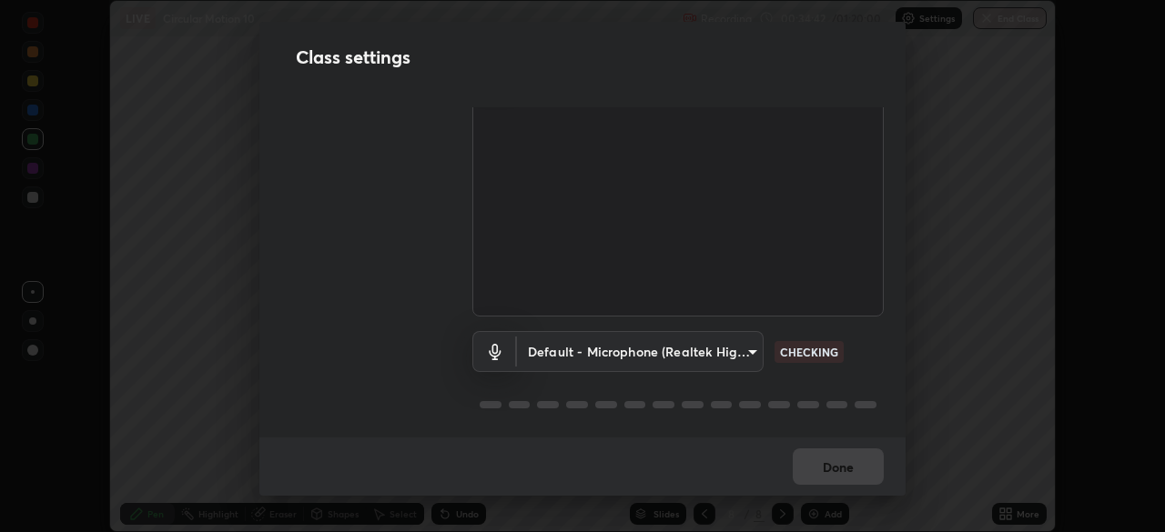
click at [742, 353] on body "Erase all LIVE Circular Motion 10 Recording 00:34:42 / 01:20:00 Settings End Cl…" at bounding box center [582, 266] width 1165 height 532
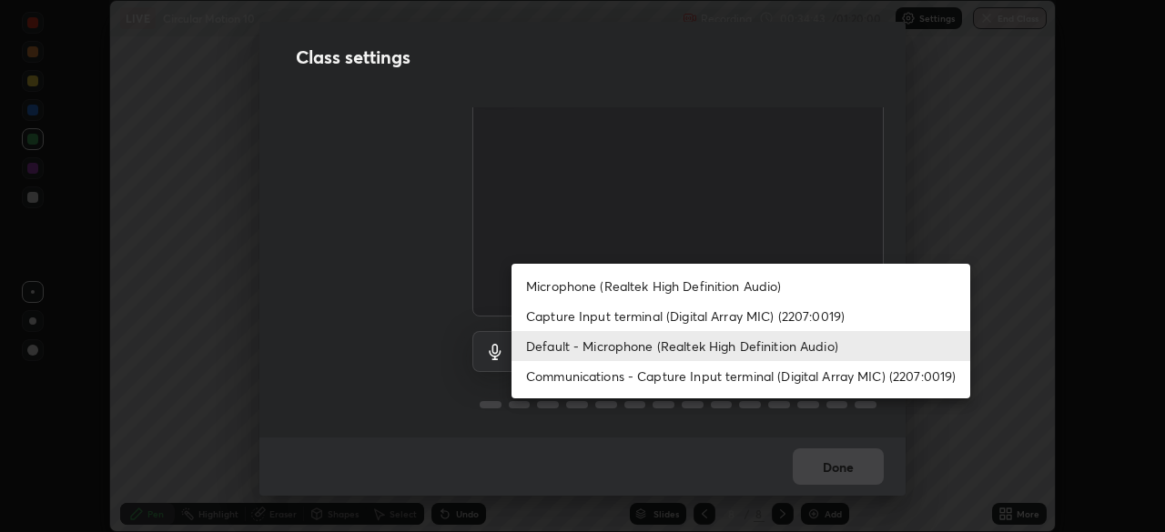
click at [749, 281] on li "Microphone (Realtek High Definition Audio)" at bounding box center [740, 286] width 459 height 30
type input "96fcf24ad01b3a7b421b329ab36215e194257b873513e221a7a03126c554046f"
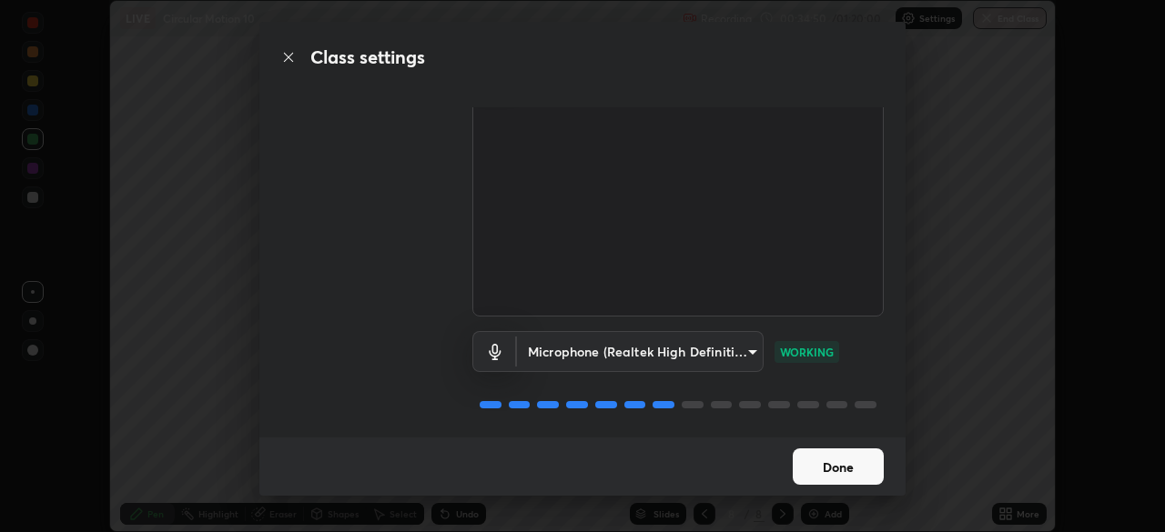
click at [861, 468] on button "Done" at bounding box center [837, 467] width 91 height 36
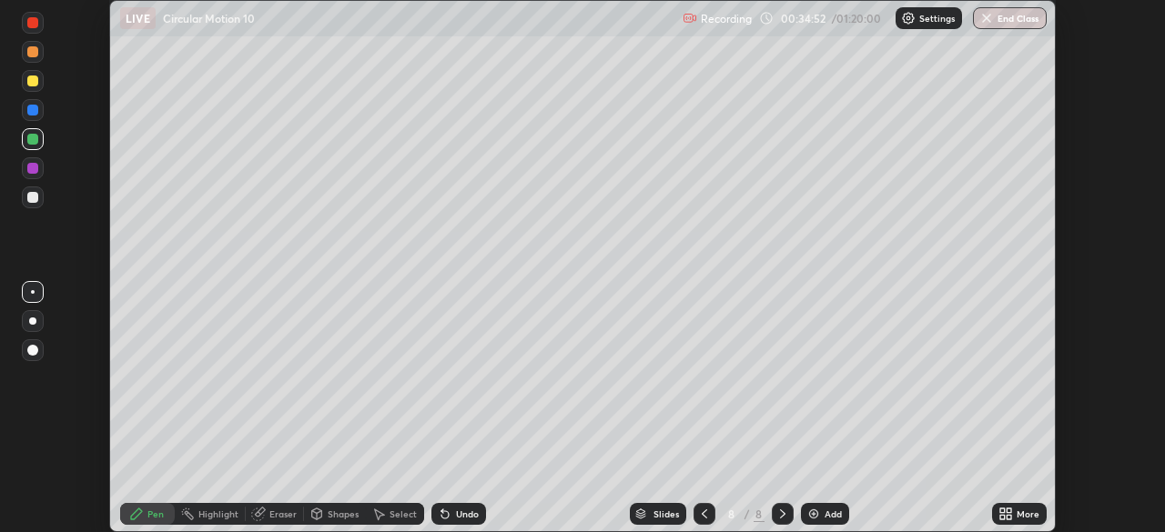
click at [1008, 511] on icon at bounding box center [1008, 511] width 5 height 5
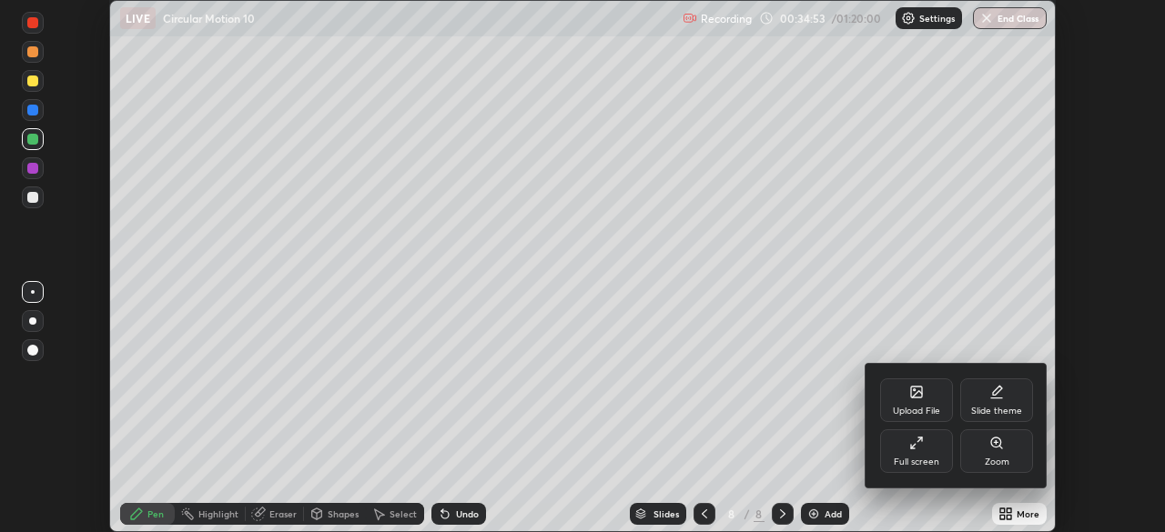
click at [927, 458] on div "Full screen" at bounding box center [915, 462] width 45 height 9
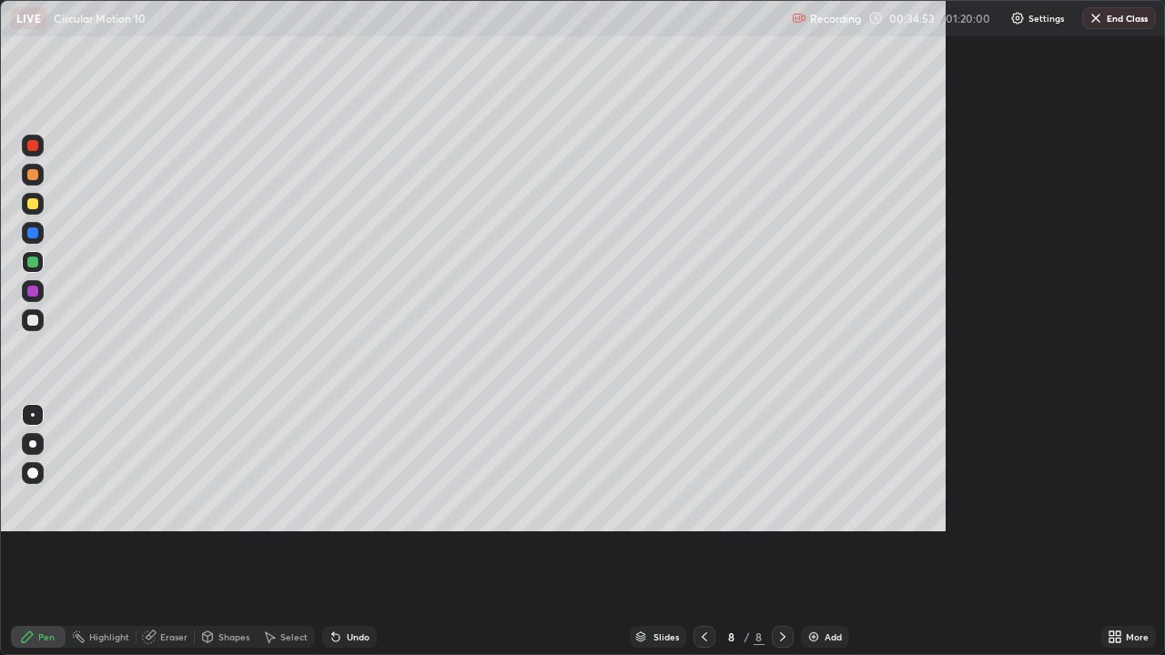
scroll to position [655, 1165]
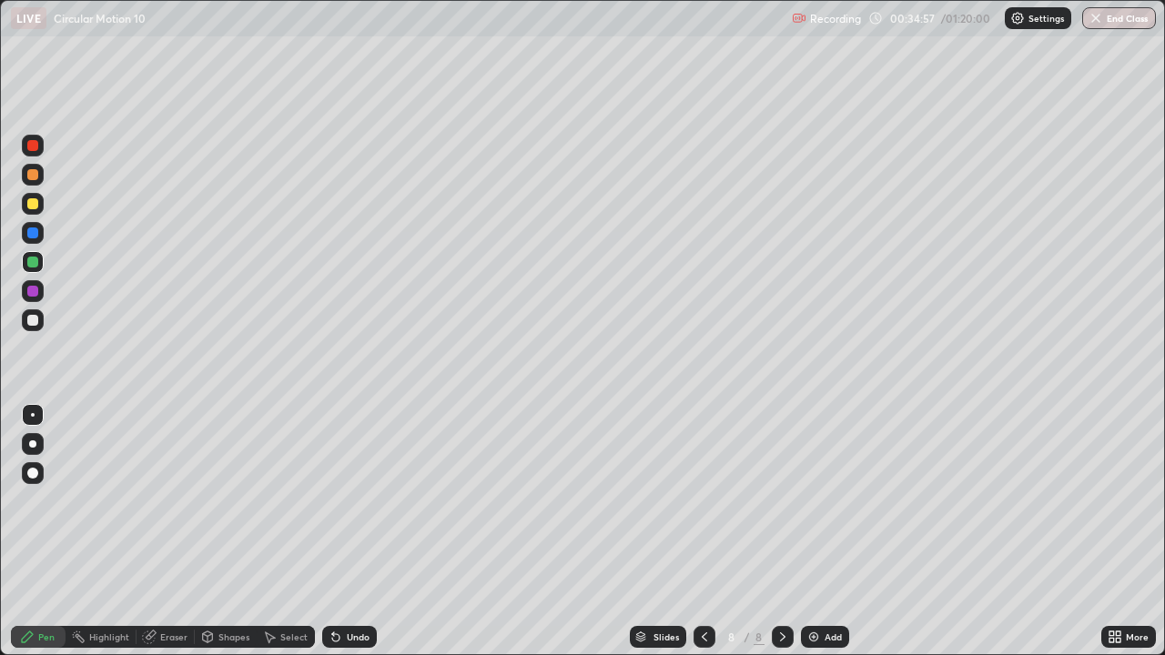
click at [32, 319] on div at bounding box center [32, 320] width 11 height 11
click at [356, 531] on div "Undo" at bounding box center [358, 636] width 23 height 9
click at [352, 531] on div "Undo" at bounding box center [358, 636] width 23 height 9
click at [176, 531] on div "Eraser" at bounding box center [173, 636] width 27 height 9
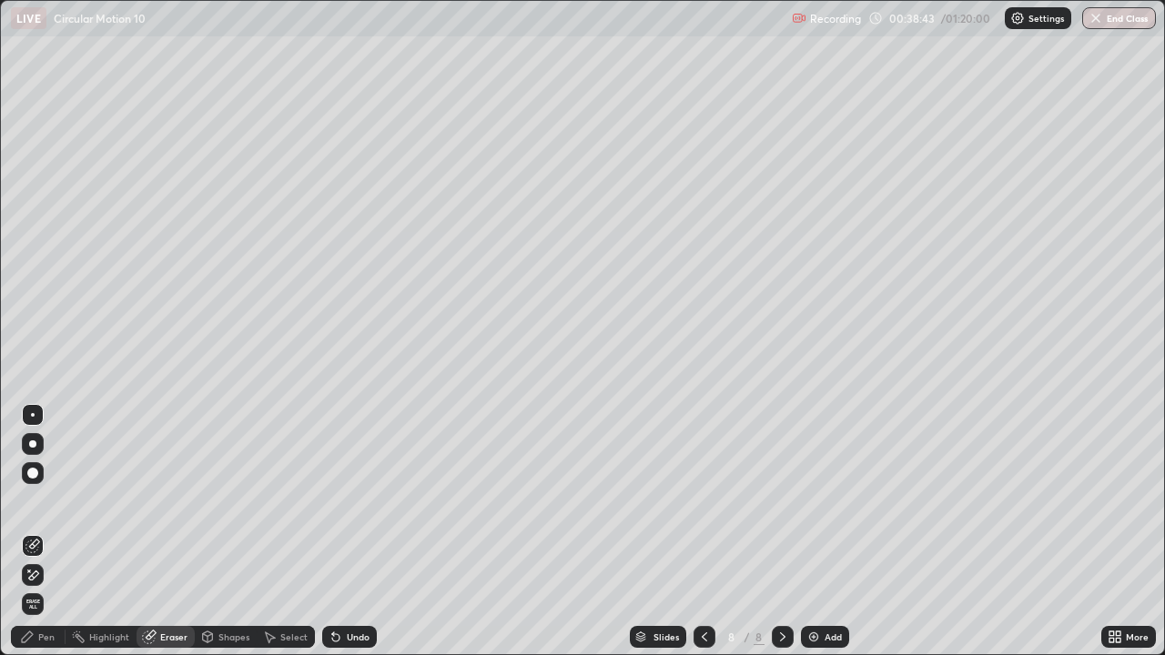
click at [53, 531] on div "Pen" at bounding box center [46, 636] width 16 height 9
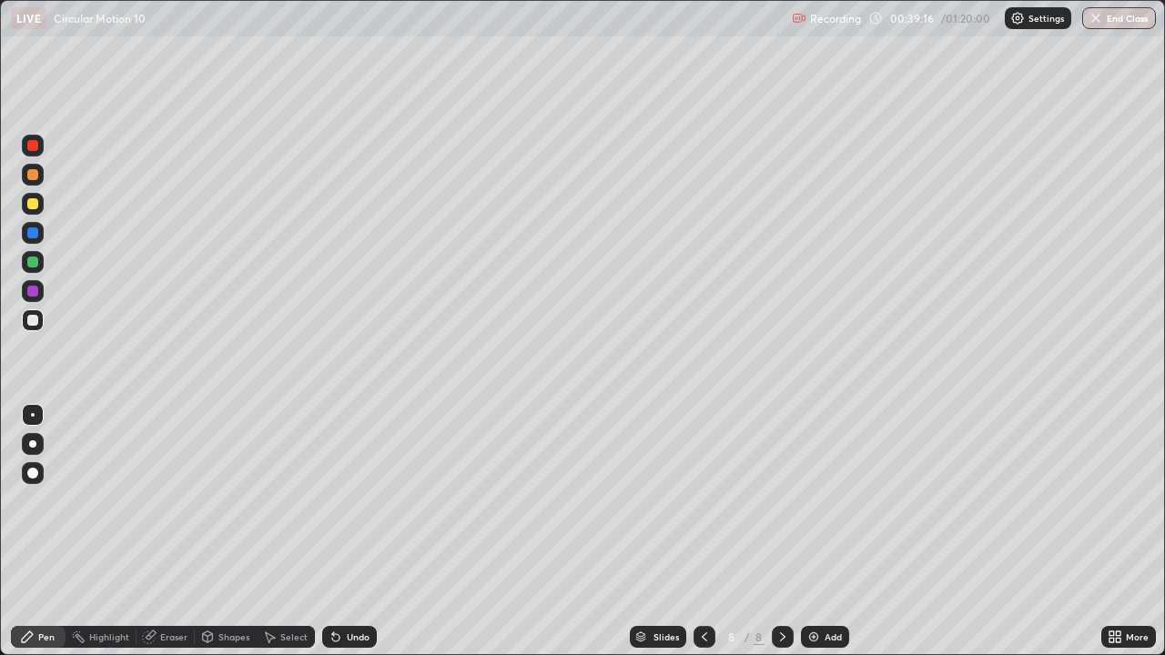
click at [349, 531] on div "Undo" at bounding box center [358, 636] width 23 height 9
click at [350, 531] on div "Undo" at bounding box center [358, 636] width 23 height 9
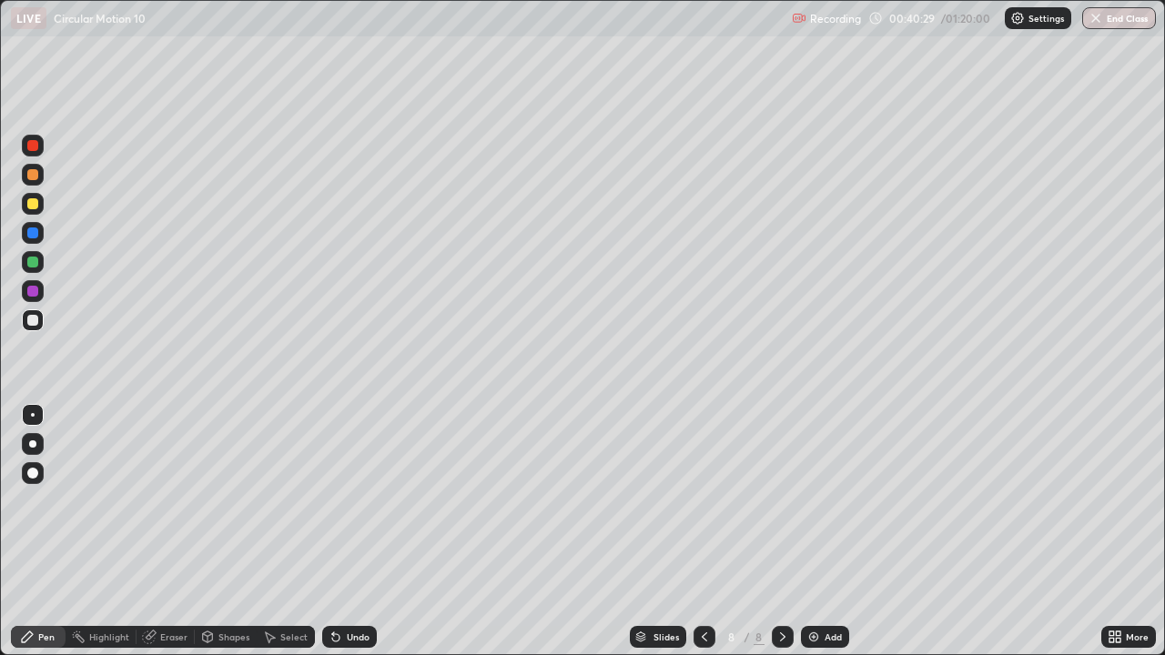
click at [175, 531] on div "Eraser" at bounding box center [165, 637] width 58 height 22
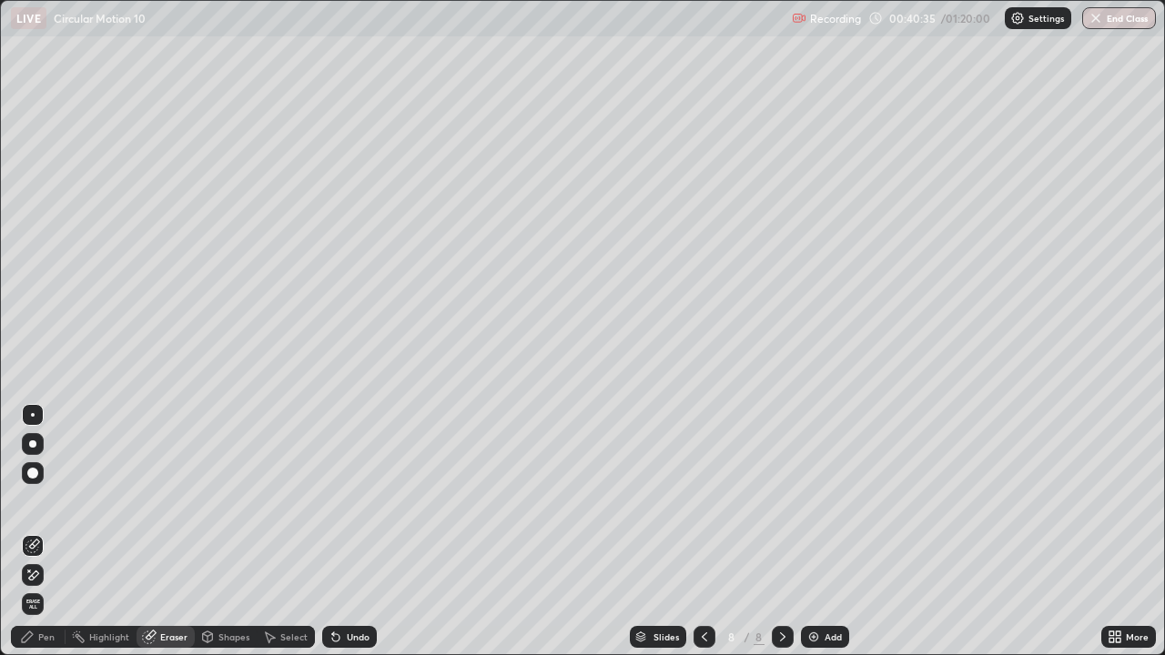
click at [46, 531] on div "Pen" at bounding box center [46, 636] width 16 height 9
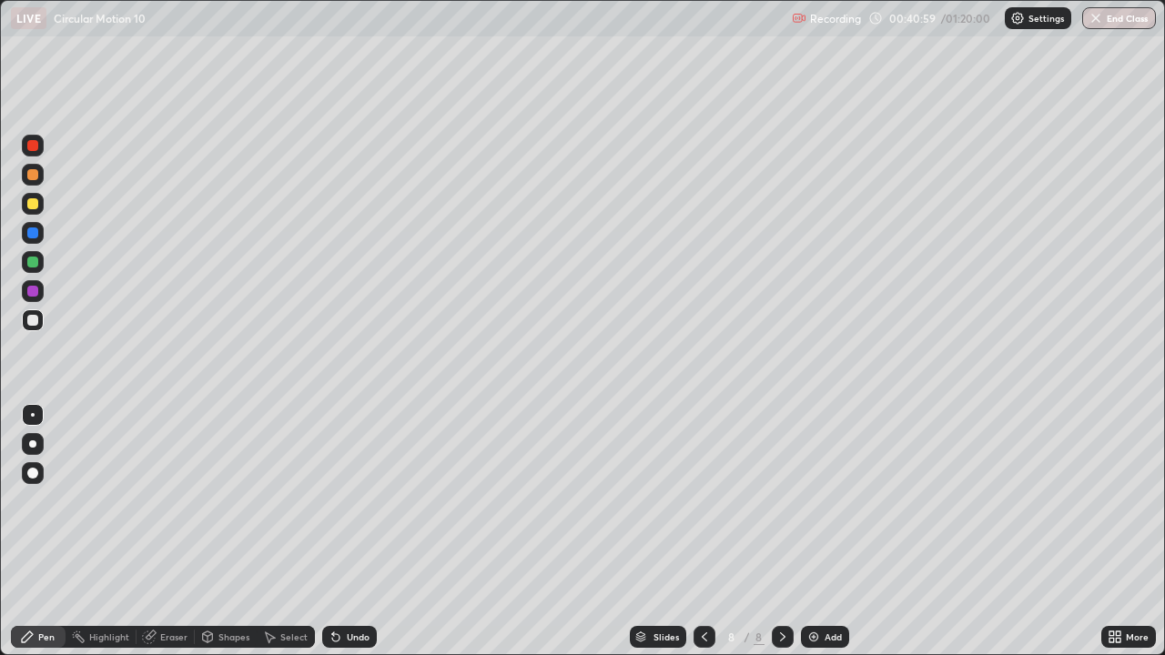
click at [351, 531] on div "Undo" at bounding box center [358, 636] width 23 height 9
click at [356, 531] on div "Undo" at bounding box center [358, 636] width 23 height 9
click at [350, 531] on div "Undo" at bounding box center [358, 636] width 23 height 9
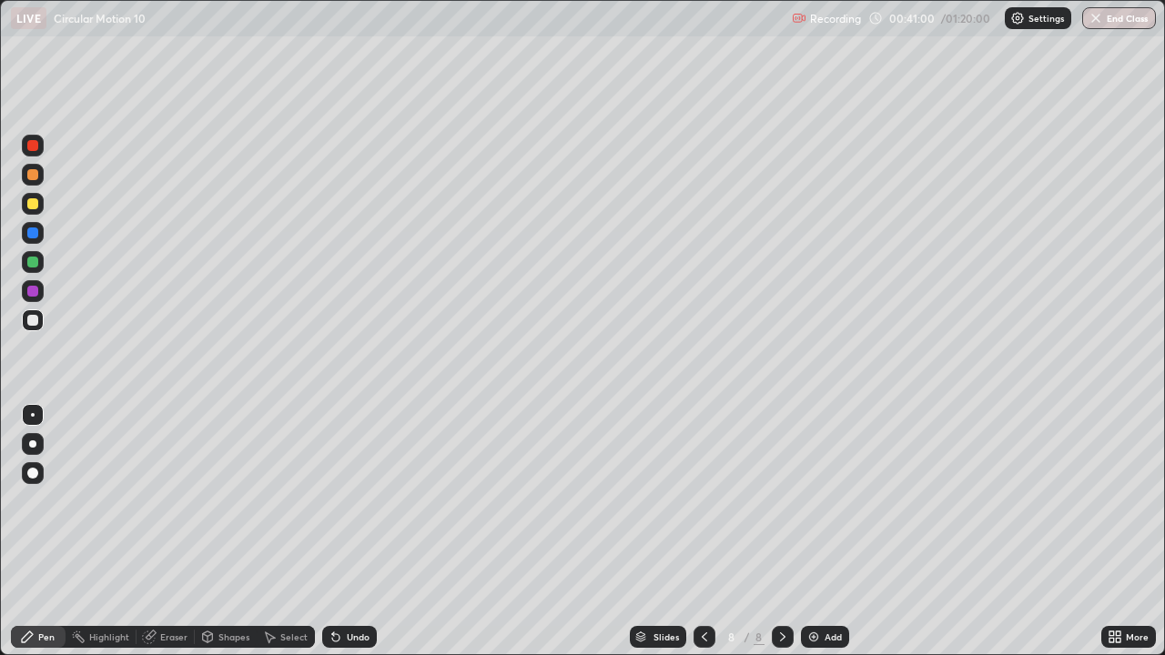
click at [347, 531] on div "Undo" at bounding box center [358, 636] width 23 height 9
click at [782, 531] on icon at bounding box center [782, 636] width 5 height 9
click at [810, 531] on img at bounding box center [813, 637] width 15 height 15
click at [348, 531] on div "Undo" at bounding box center [349, 637] width 55 height 22
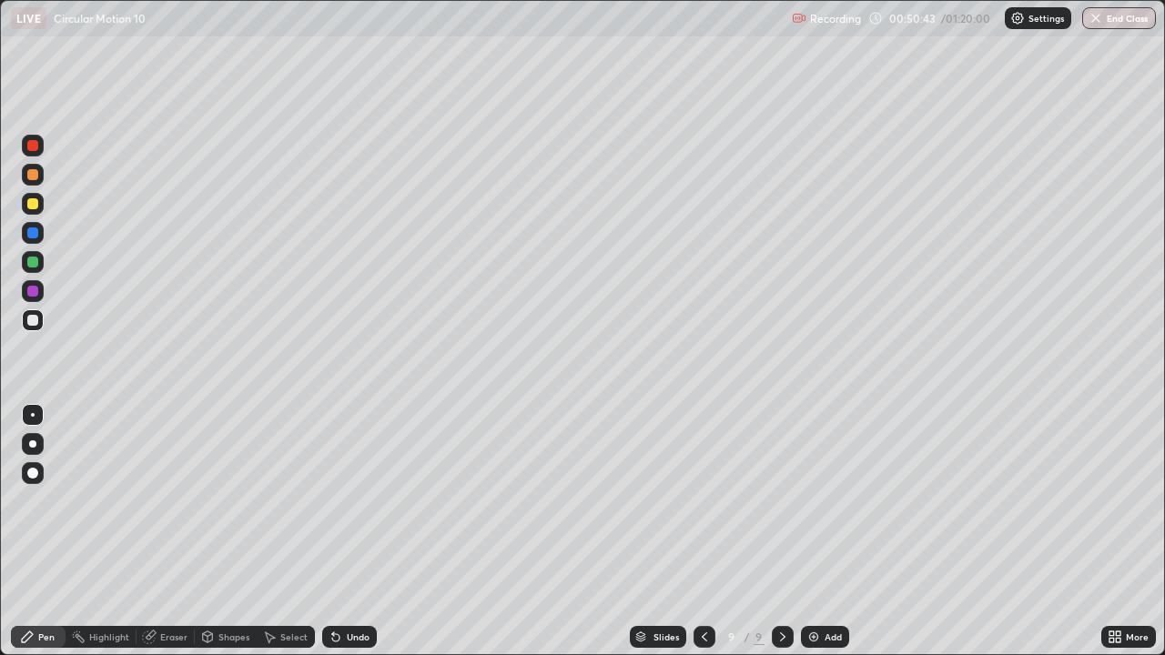
click at [351, 531] on div "Undo" at bounding box center [358, 636] width 23 height 9
click at [348, 531] on div "Undo" at bounding box center [358, 636] width 23 height 9
click at [353, 531] on div "Undo" at bounding box center [358, 636] width 23 height 9
click at [352, 531] on div "Undo" at bounding box center [358, 636] width 23 height 9
click at [353, 531] on div "Undo" at bounding box center [358, 636] width 23 height 9
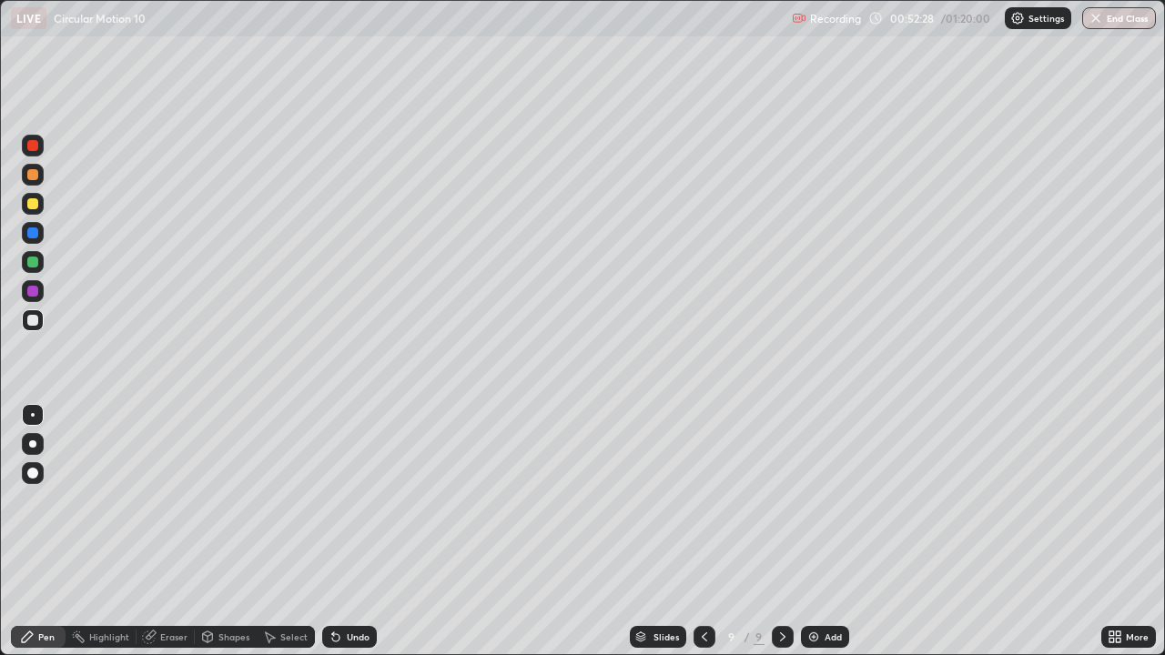
click at [353, 531] on div "Undo" at bounding box center [358, 636] width 23 height 9
click at [347, 531] on div "Undo" at bounding box center [358, 636] width 23 height 9
click at [349, 531] on div "Undo" at bounding box center [358, 636] width 23 height 9
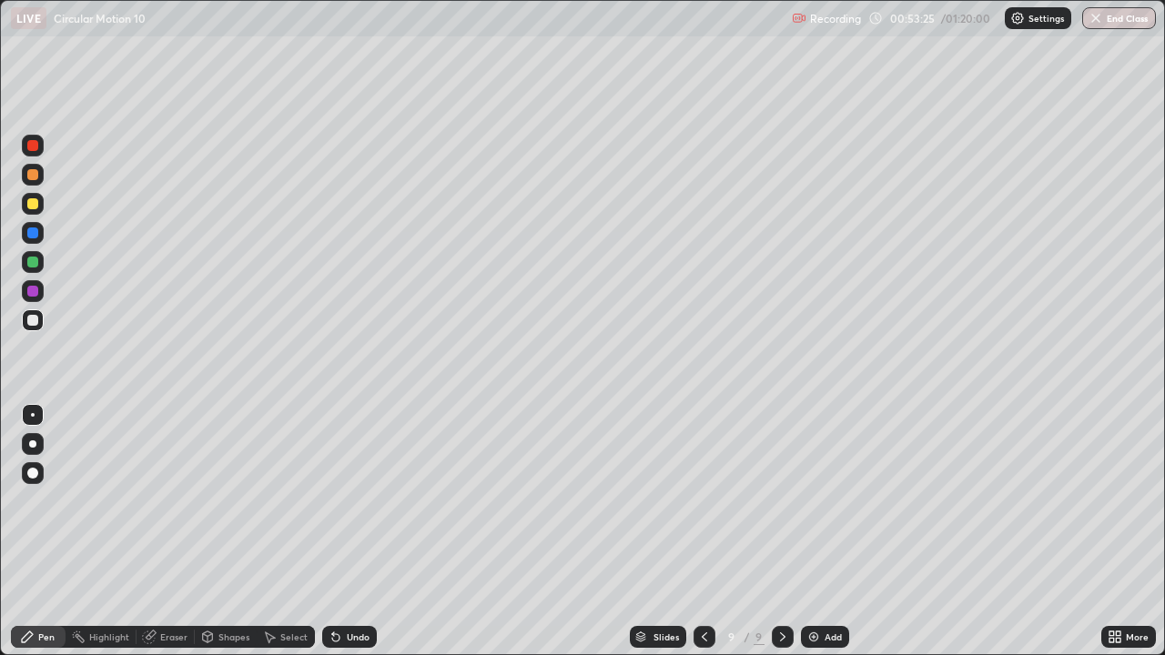
click at [349, 531] on div "Undo" at bounding box center [358, 636] width 23 height 9
click at [350, 531] on div "Undo" at bounding box center [358, 636] width 23 height 9
click at [777, 531] on icon at bounding box center [782, 637] width 15 height 15
click at [810, 531] on img at bounding box center [813, 637] width 15 height 15
click at [29, 175] on div at bounding box center [32, 174] width 11 height 11
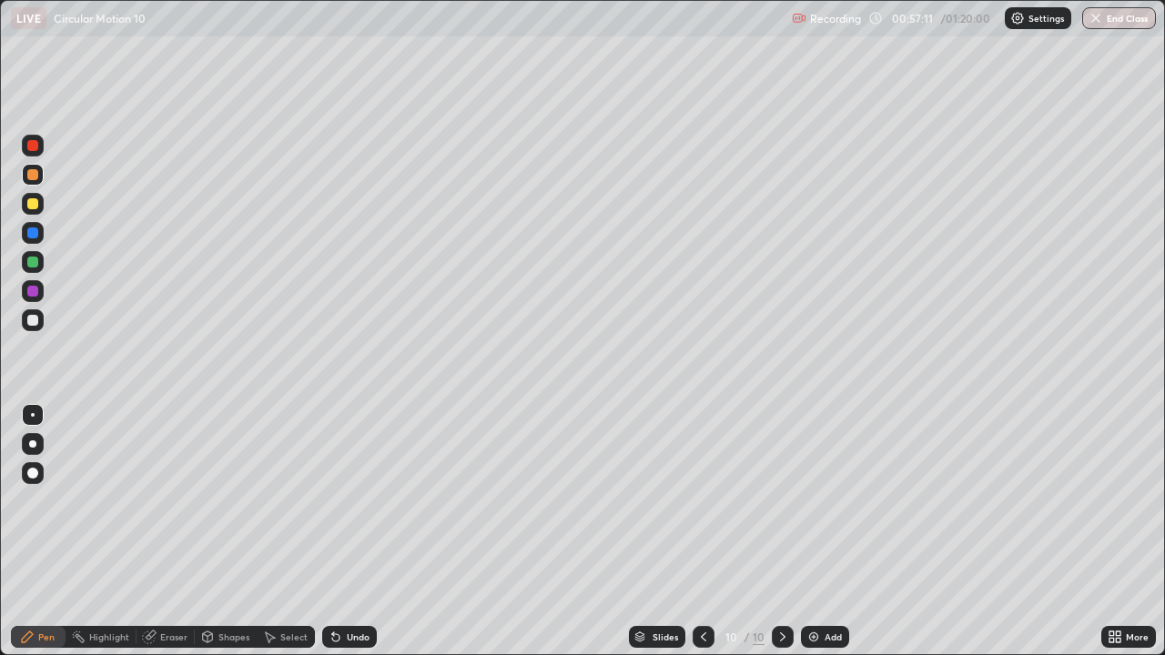
click at [696, 531] on icon at bounding box center [703, 637] width 15 height 15
click at [701, 531] on icon at bounding box center [703, 637] width 15 height 15
click at [699, 531] on div at bounding box center [703, 637] width 22 height 22
click at [701, 531] on icon at bounding box center [703, 636] width 5 height 9
click at [700, 531] on icon at bounding box center [703, 637] width 15 height 15
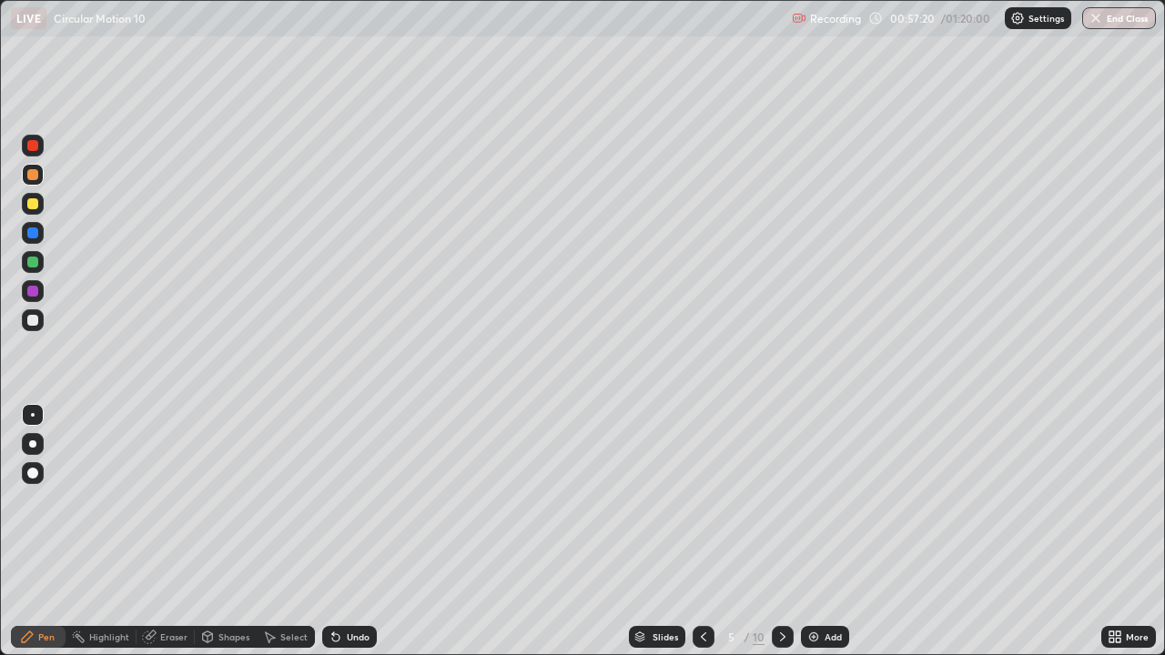
click at [781, 531] on icon at bounding box center [782, 637] width 15 height 15
click at [777, 531] on div at bounding box center [783, 637] width 22 height 22
click at [779, 531] on icon at bounding box center [782, 637] width 15 height 15
click at [780, 531] on icon at bounding box center [782, 637] width 15 height 15
click at [781, 531] on icon at bounding box center [782, 637] width 15 height 15
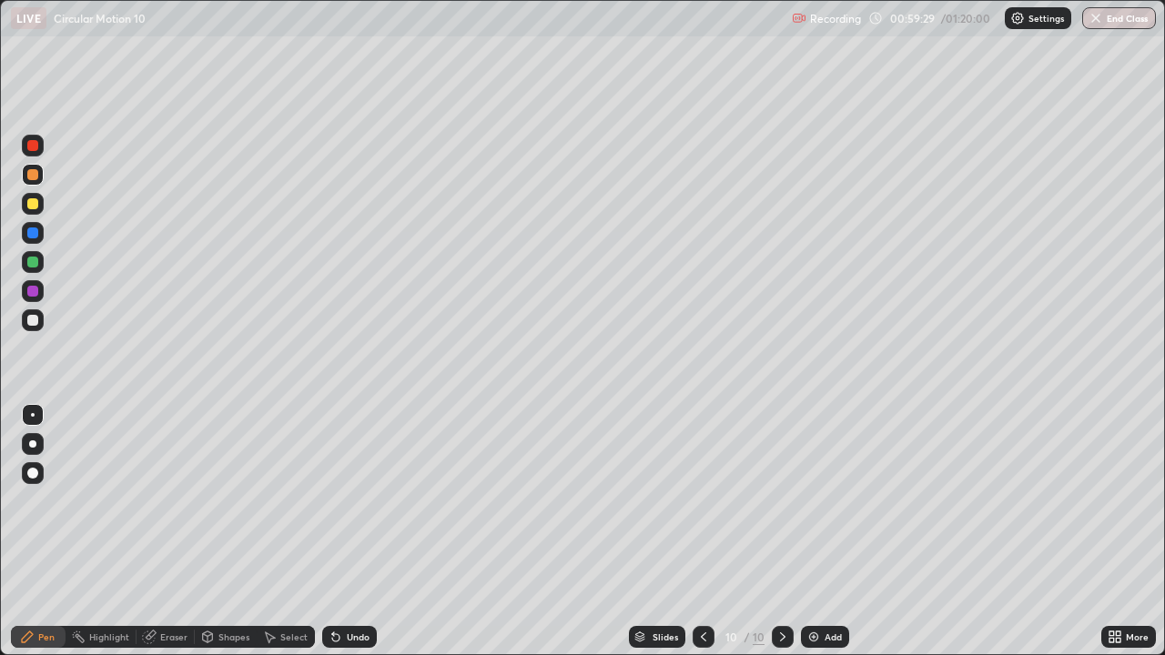
click at [37, 260] on div at bounding box center [32, 262] width 11 height 11
click at [352, 531] on div "Undo" at bounding box center [358, 636] width 23 height 9
click at [782, 531] on icon at bounding box center [782, 637] width 15 height 15
click at [781, 531] on icon at bounding box center [782, 637] width 15 height 15
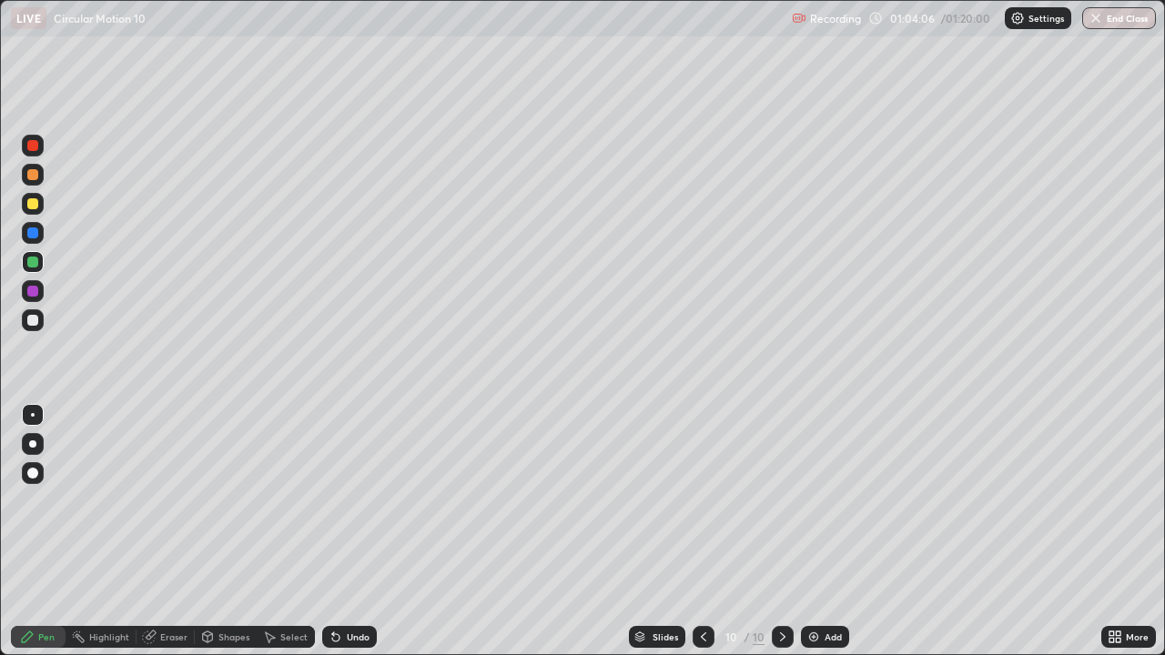
click at [820, 531] on div "Add" at bounding box center [825, 637] width 48 height 22
click at [34, 176] on div at bounding box center [32, 174] width 11 height 11
click at [354, 531] on div "Undo" at bounding box center [358, 636] width 23 height 9
click at [779, 531] on icon at bounding box center [782, 637] width 15 height 15
click at [812, 531] on img at bounding box center [813, 637] width 15 height 15
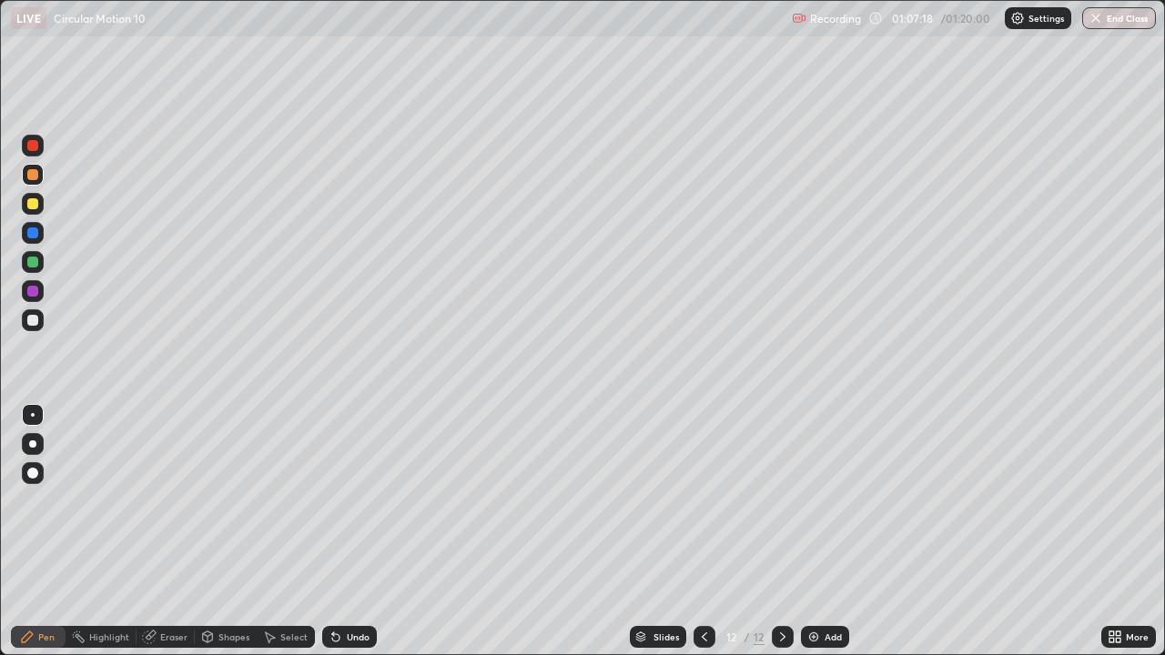
click at [348, 531] on div "Undo" at bounding box center [349, 637] width 55 height 22
click at [342, 531] on div "Undo" at bounding box center [349, 637] width 55 height 22
click at [344, 531] on div "Undo" at bounding box center [349, 637] width 55 height 22
click at [342, 531] on div "Undo" at bounding box center [349, 637] width 55 height 22
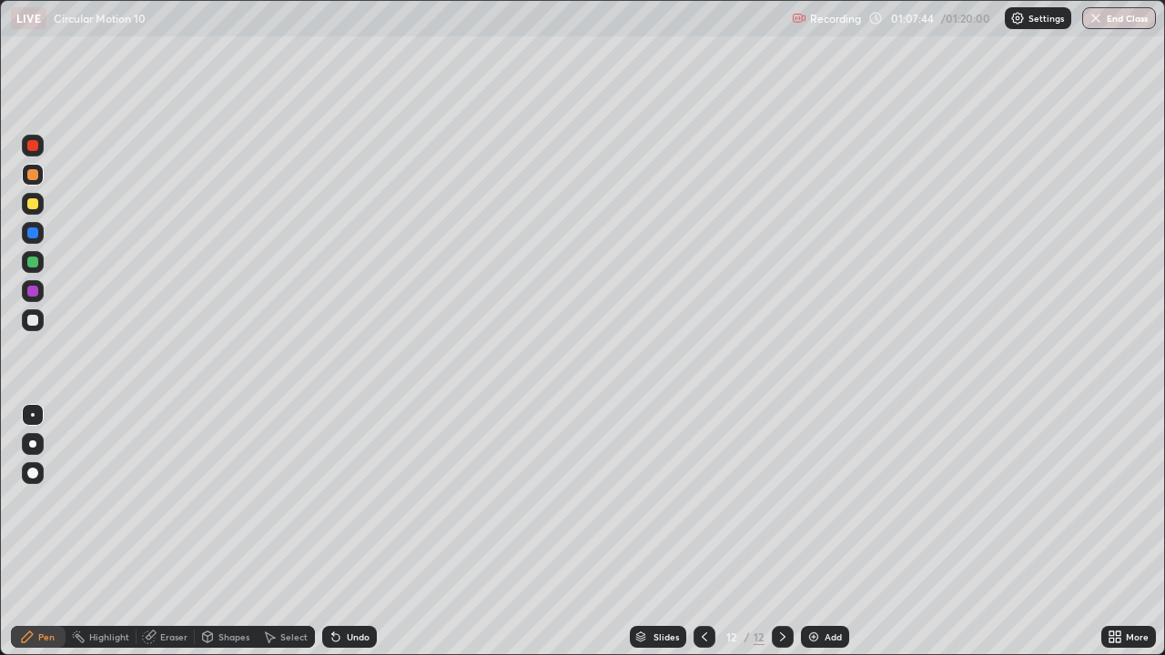
click at [341, 531] on div "Undo" at bounding box center [349, 637] width 55 height 22
click at [344, 531] on div "Undo" at bounding box center [349, 637] width 55 height 22
click at [349, 531] on div "Undo" at bounding box center [358, 636] width 23 height 9
click at [355, 531] on div "Undo" at bounding box center [349, 637] width 55 height 22
click at [353, 531] on div "Undo" at bounding box center [358, 636] width 23 height 9
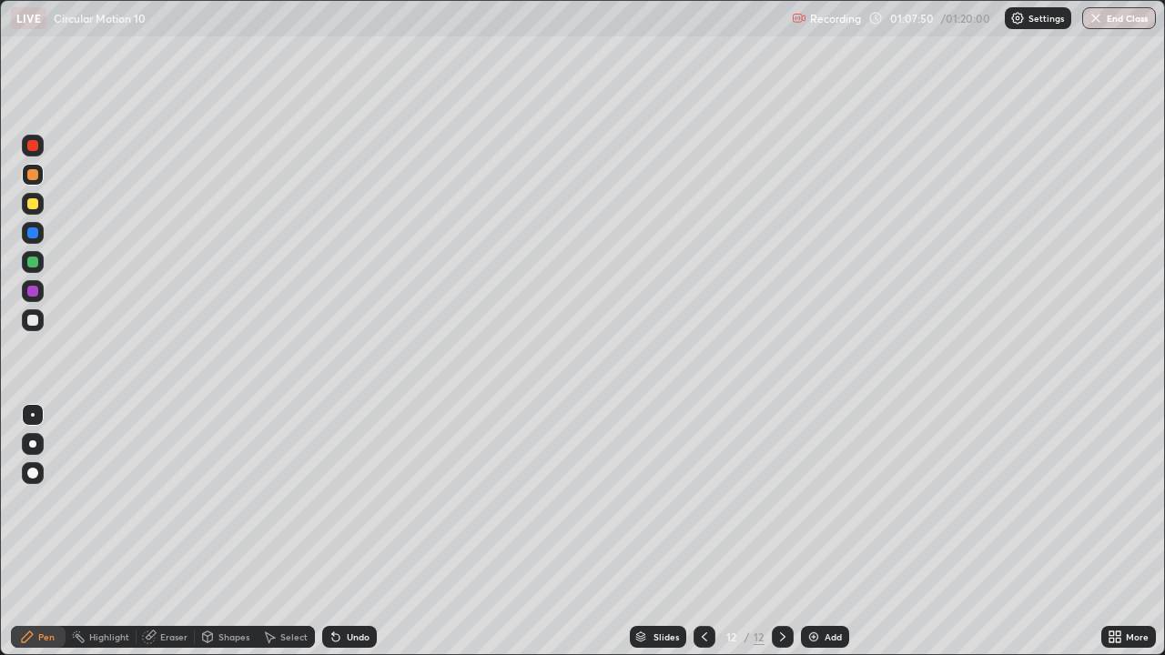
click at [358, 531] on div "Undo" at bounding box center [358, 636] width 23 height 9
click at [364, 531] on div "Undo" at bounding box center [358, 636] width 23 height 9
click at [351, 531] on div "Undo" at bounding box center [358, 636] width 23 height 9
click at [362, 531] on div "Undo" at bounding box center [358, 636] width 23 height 9
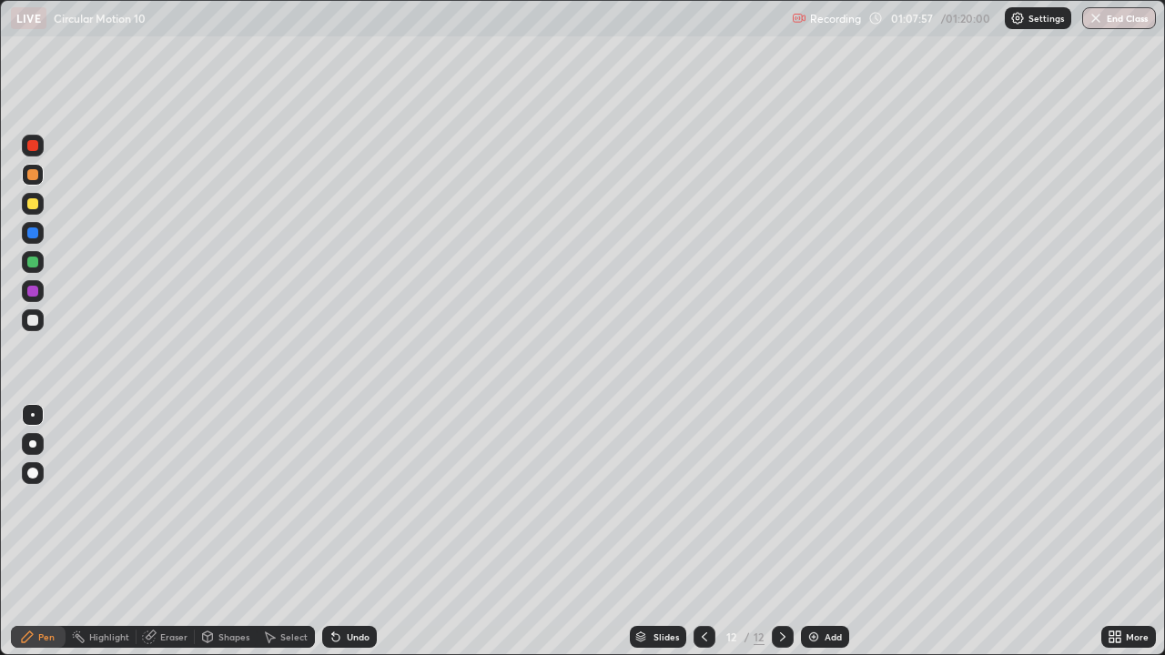
click at [373, 531] on div "Undo" at bounding box center [349, 637] width 55 height 22
click at [354, 531] on div "Undo" at bounding box center [358, 636] width 23 height 9
click at [35, 208] on div at bounding box center [32, 203] width 11 height 11
click at [35, 268] on div at bounding box center [33, 262] width 22 height 22
click at [30, 290] on div at bounding box center [32, 291] width 11 height 11
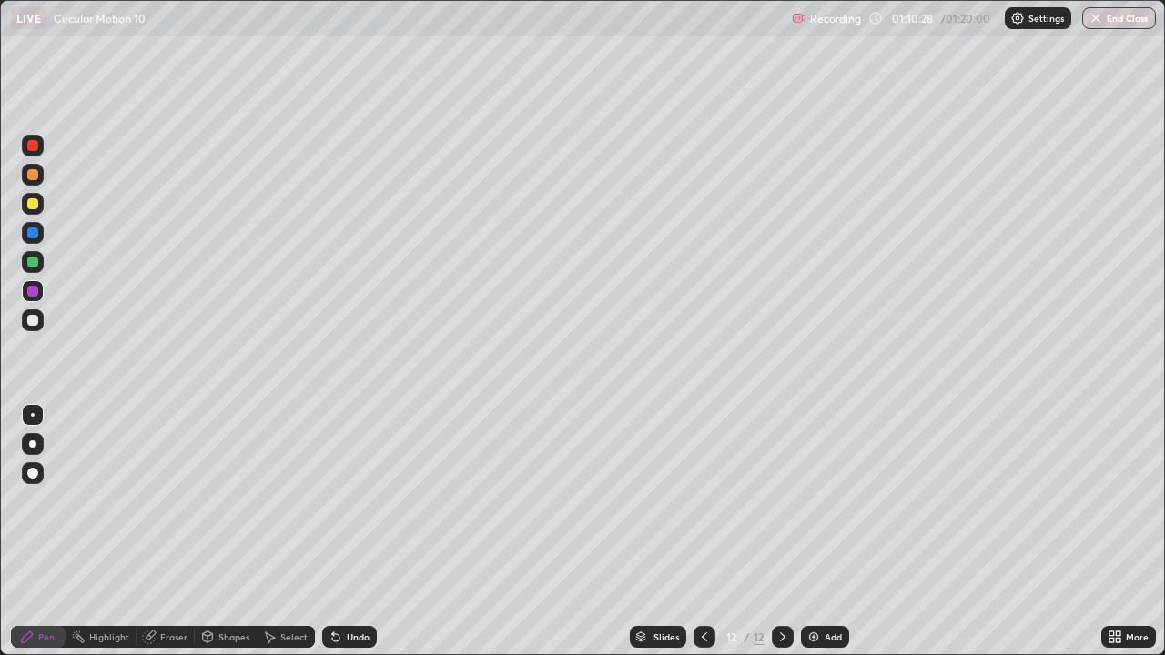
click at [158, 531] on div "Eraser" at bounding box center [165, 637] width 58 height 22
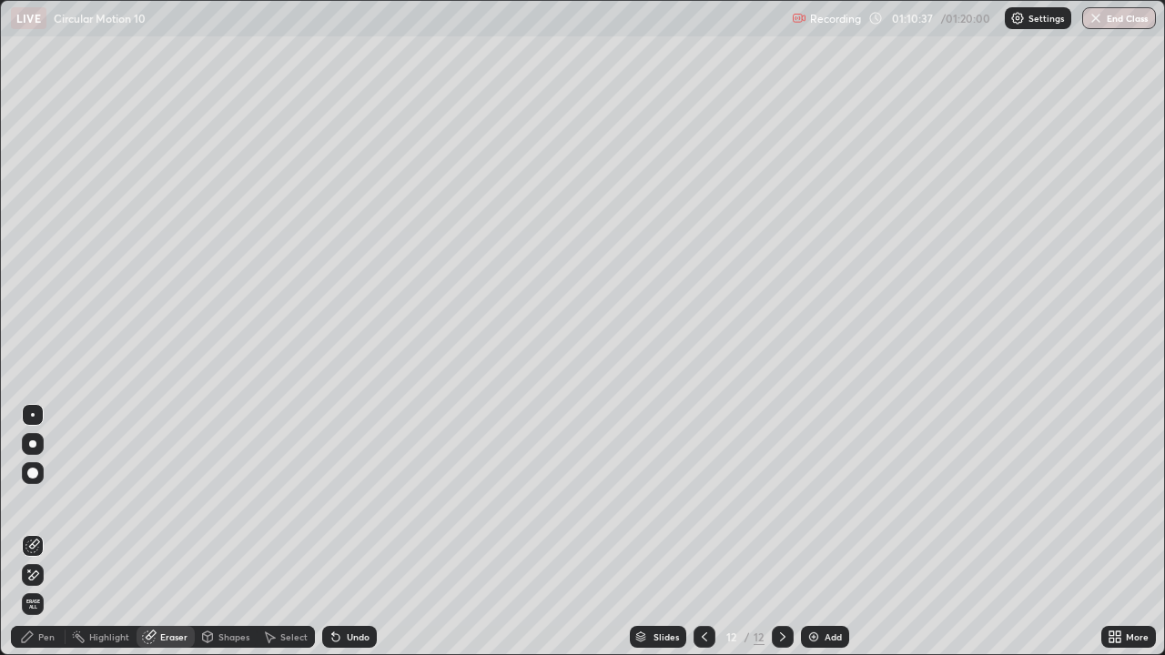
click at [42, 531] on div "Pen" at bounding box center [46, 636] width 16 height 9
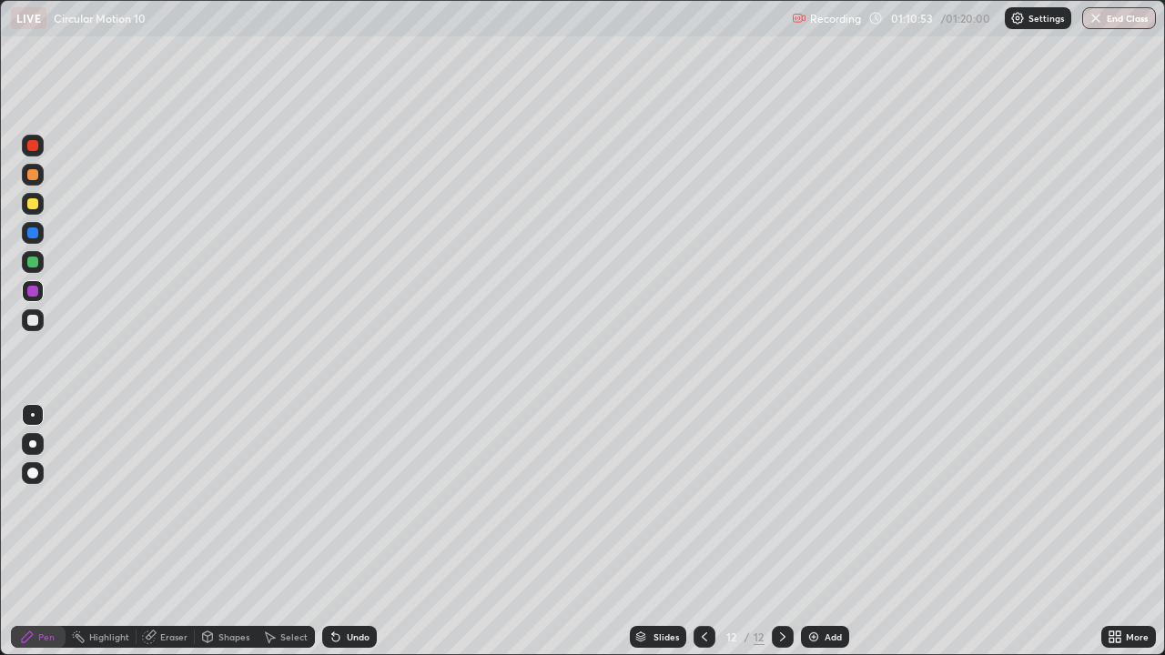
click at [30, 173] on div at bounding box center [32, 174] width 11 height 11
click at [350, 531] on div "Undo" at bounding box center [358, 636] width 23 height 9
click at [347, 531] on div "Undo" at bounding box center [358, 636] width 23 height 9
click at [174, 531] on div "Eraser" at bounding box center [173, 636] width 27 height 9
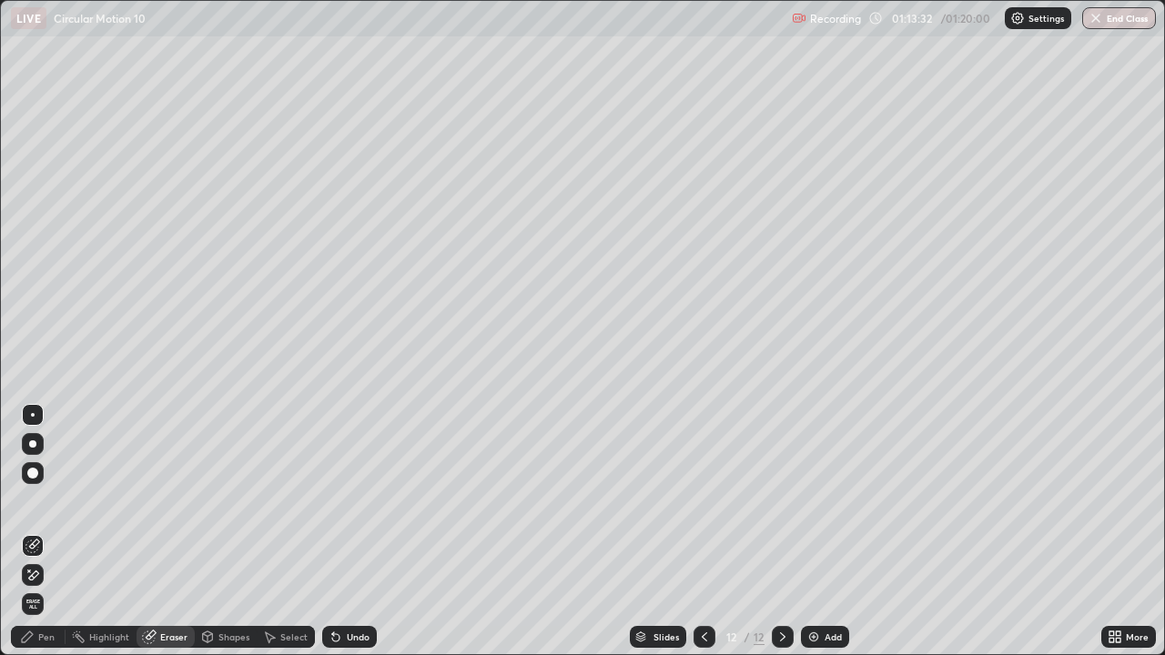
click at [52, 531] on div "Pen" at bounding box center [46, 636] width 16 height 9
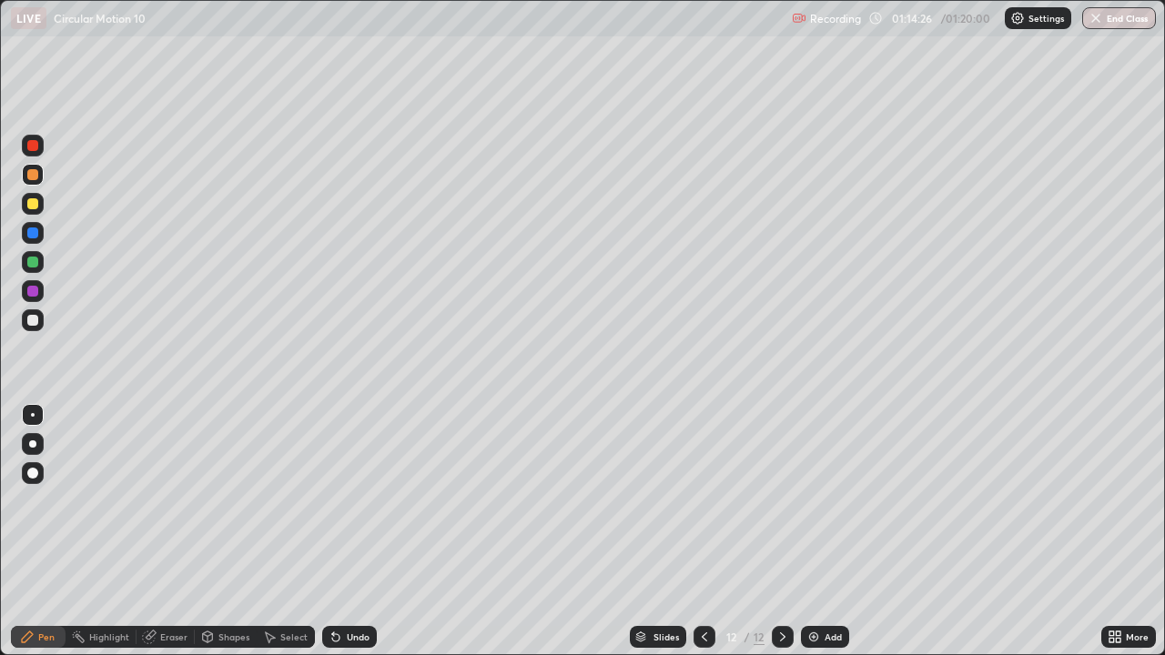
click at [355, 531] on div "Undo" at bounding box center [358, 636] width 23 height 9
click at [352, 531] on div "Undo" at bounding box center [358, 636] width 23 height 9
click at [357, 531] on div "Undo" at bounding box center [358, 636] width 23 height 9
click at [361, 531] on div "Undo" at bounding box center [349, 637] width 55 height 22
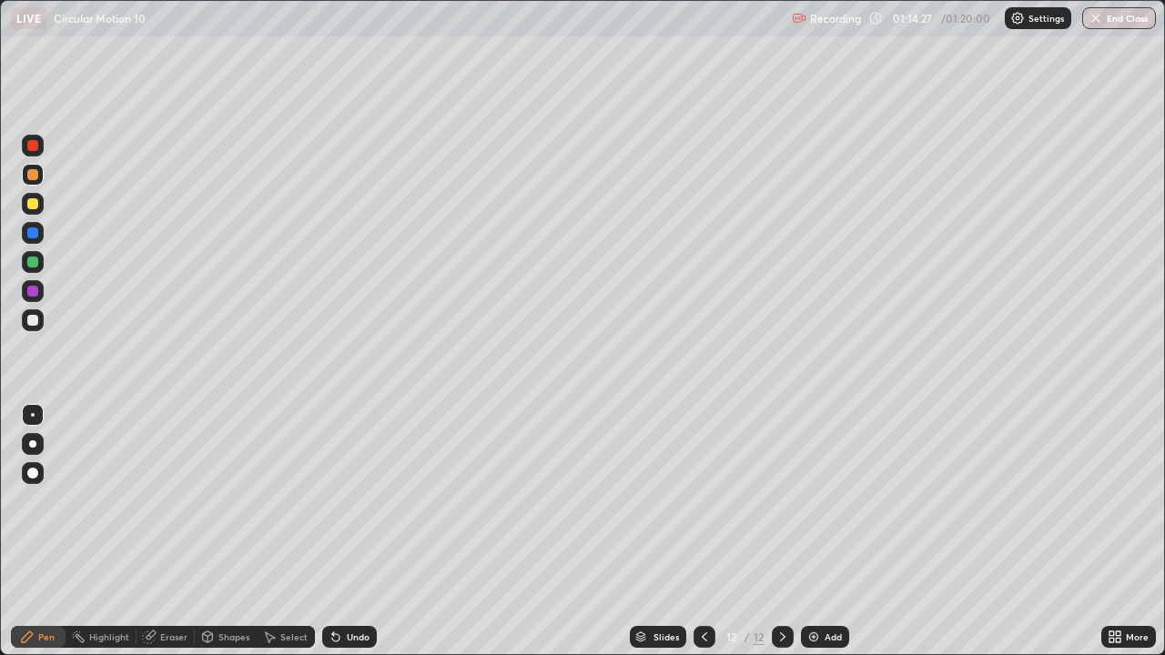
click at [364, 531] on div "Undo" at bounding box center [349, 637] width 55 height 22
click at [357, 531] on div "Undo" at bounding box center [349, 637] width 55 height 22
click at [174, 531] on div "Eraser" at bounding box center [173, 636] width 27 height 9
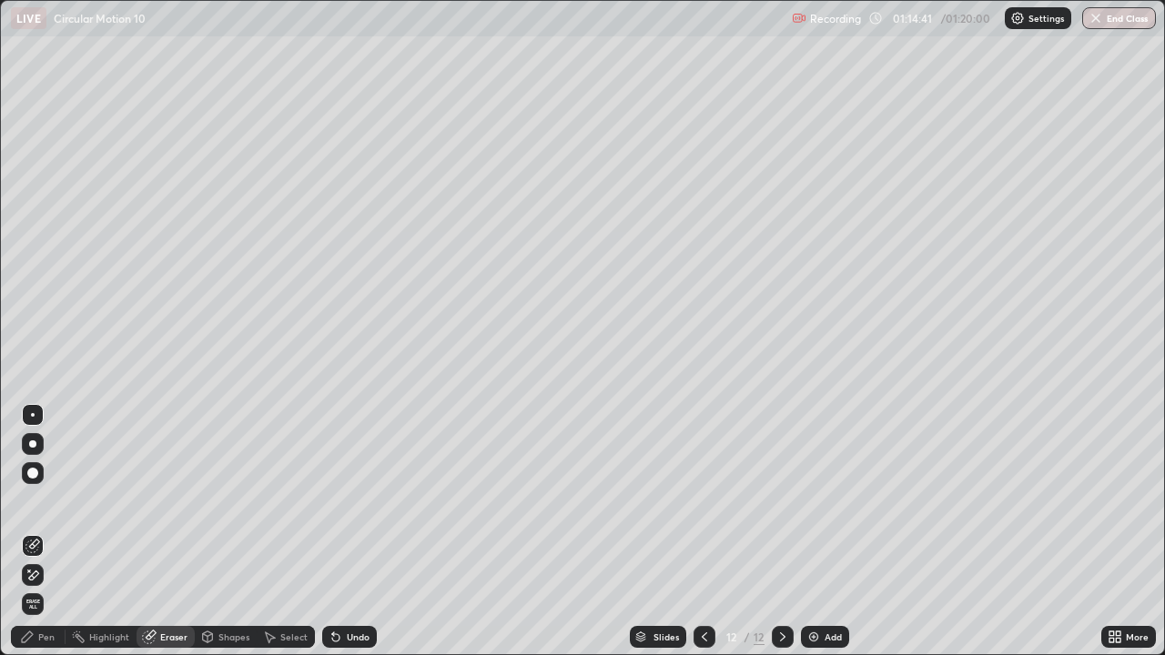
click at [49, 531] on div "Pen" at bounding box center [46, 636] width 16 height 9
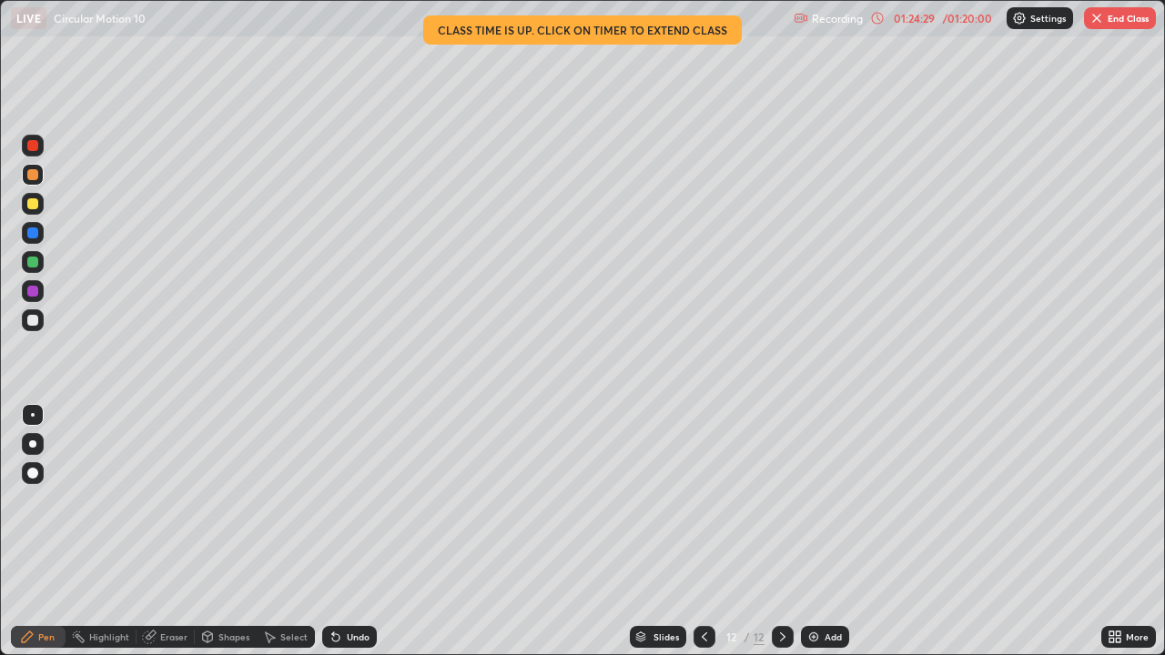
click at [704, 531] on icon at bounding box center [704, 637] width 15 height 15
click at [702, 531] on icon at bounding box center [704, 637] width 15 height 15
click at [700, 531] on icon at bounding box center [704, 637] width 15 height 15
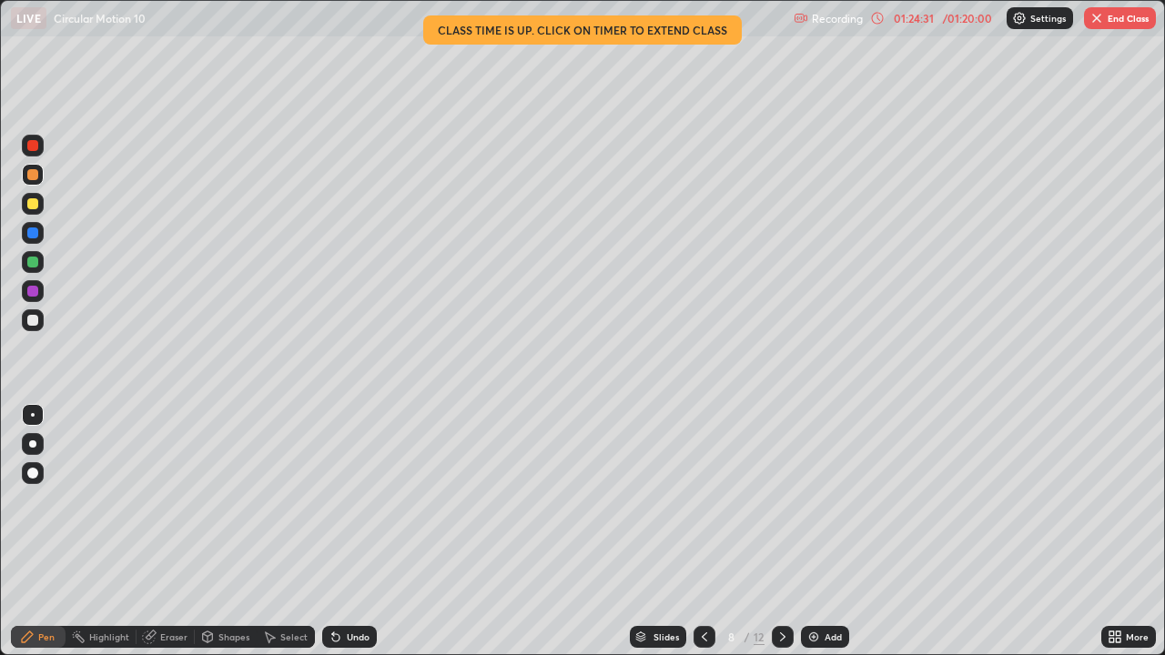
click at [700, 531] on icon at bounding box center [704, 637] width 15 height 15
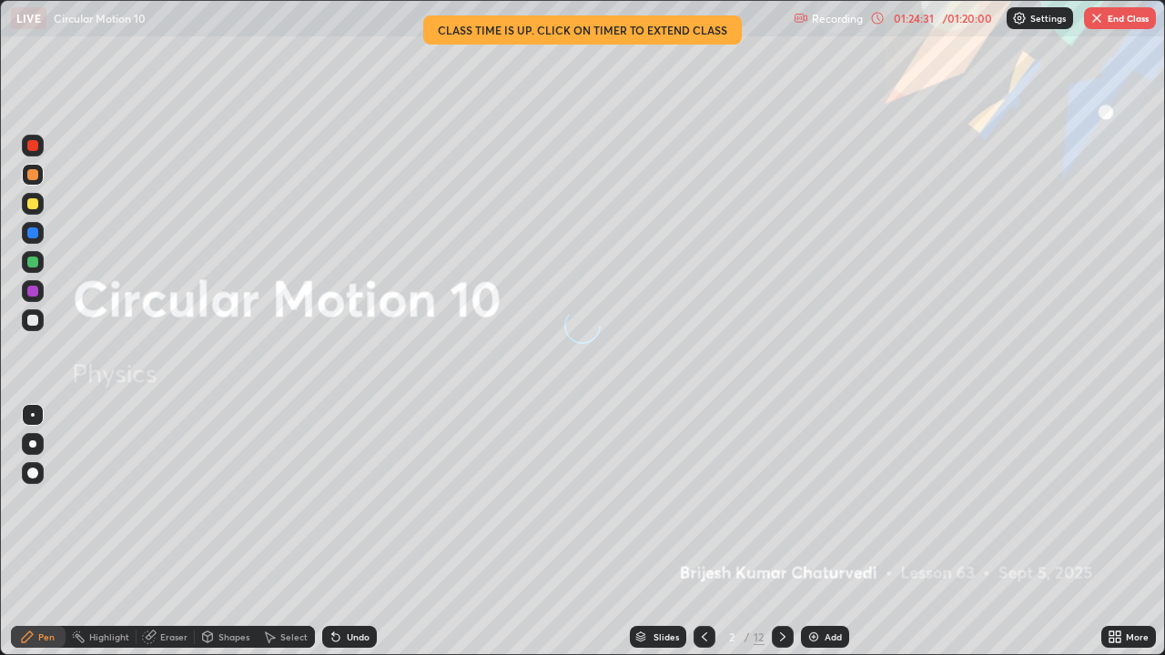
click at [700, 531] on icon at bounding box center [704, 637] width 15 height 15
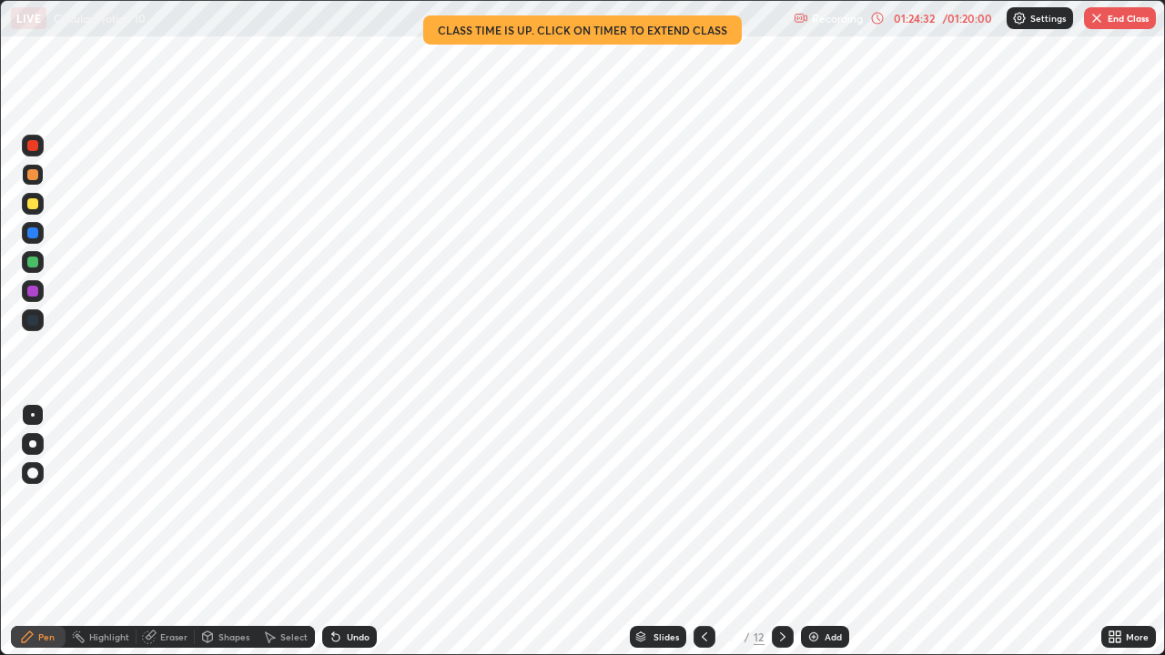
click at [700, 531] on icon at bounding box center [704, 637] width 15 height 15
click at [781, 531] on icon at bounding box center [782, 637] width 15 height 15
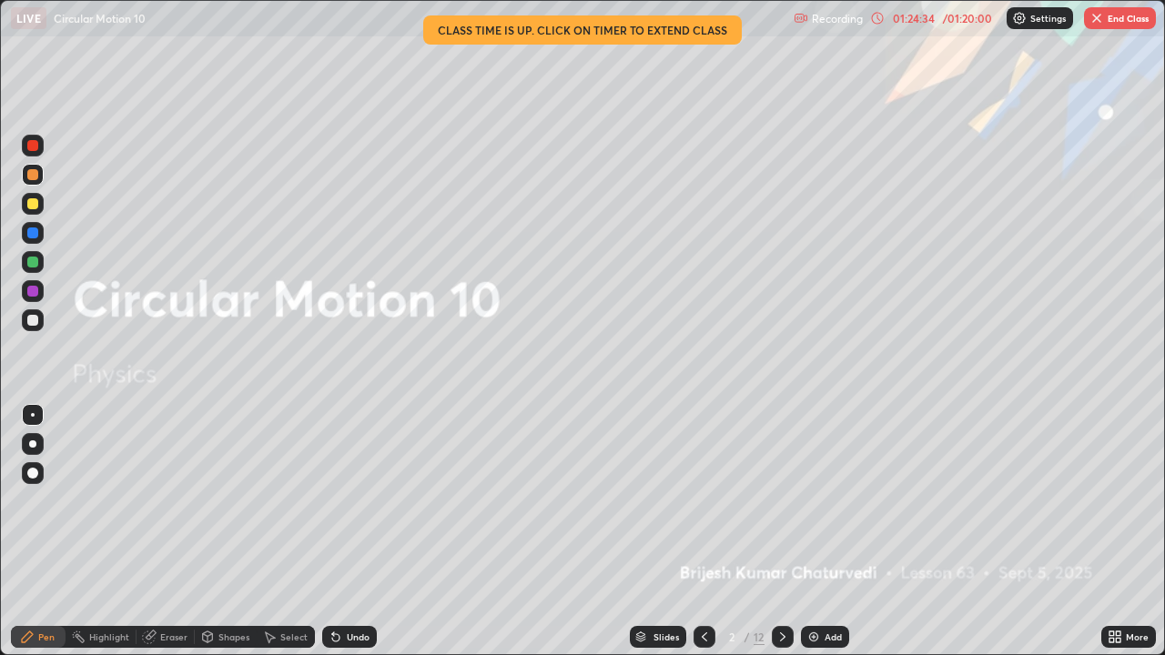
click at [782, 531] on icon at bounding box center [782, 637] width 15 height 15
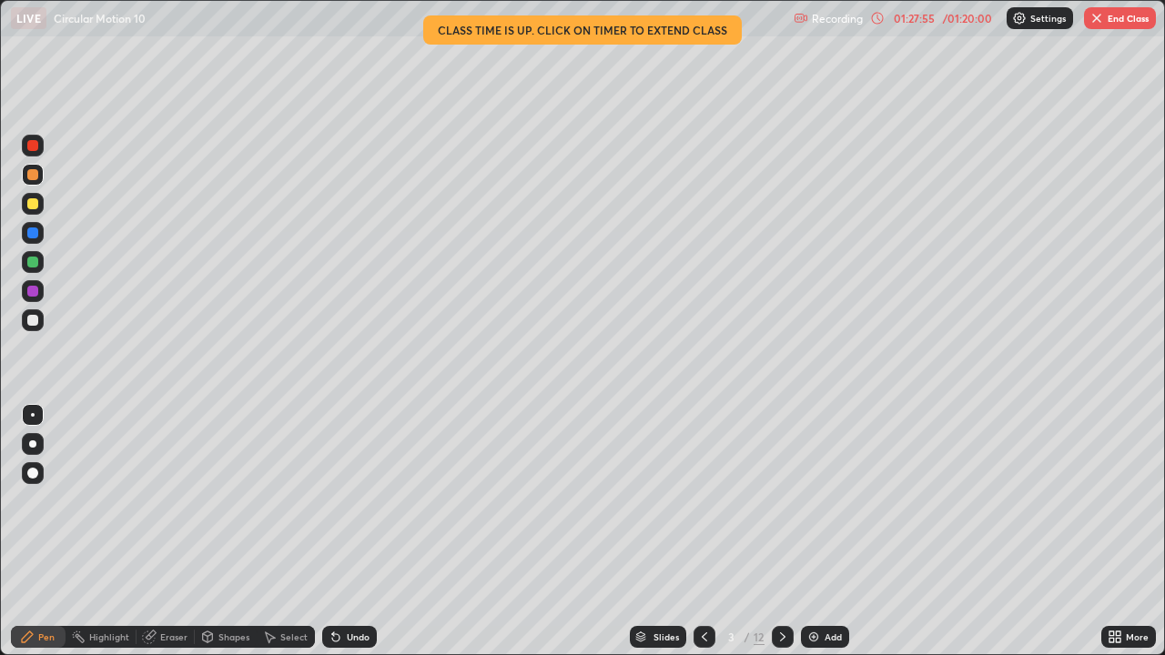
click at [1096, 23] on img "button" at bounding box center [1096, 18] width 15 height 15
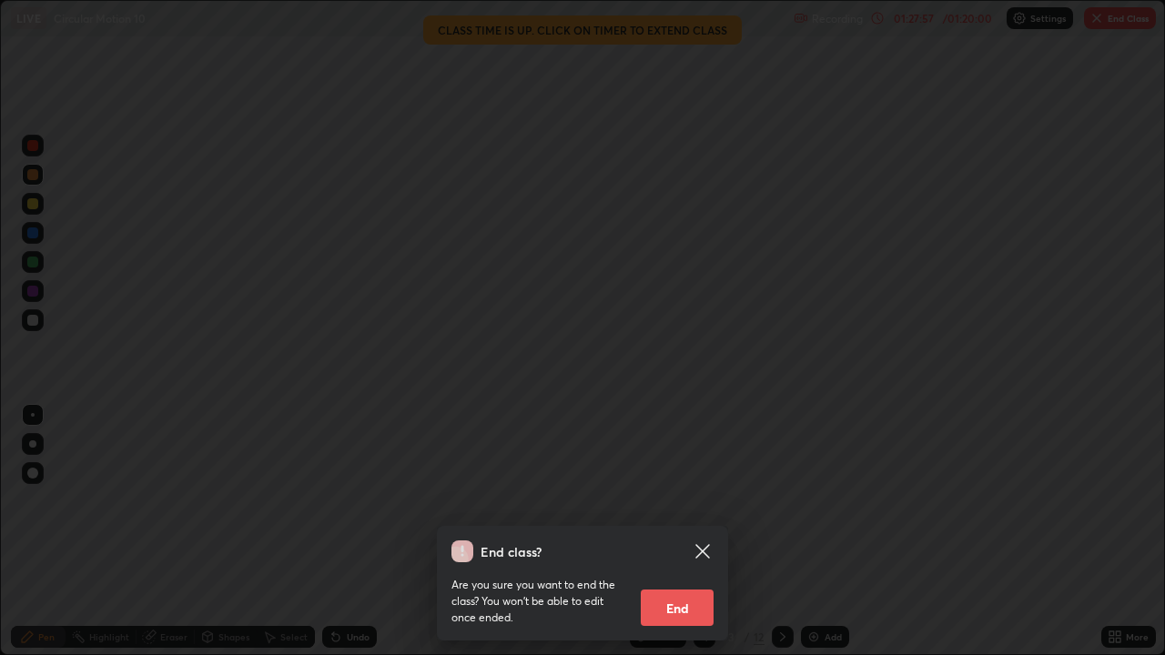
click at [683, 531] on button "End" at bounding box center [677, 608] width 73 height 36
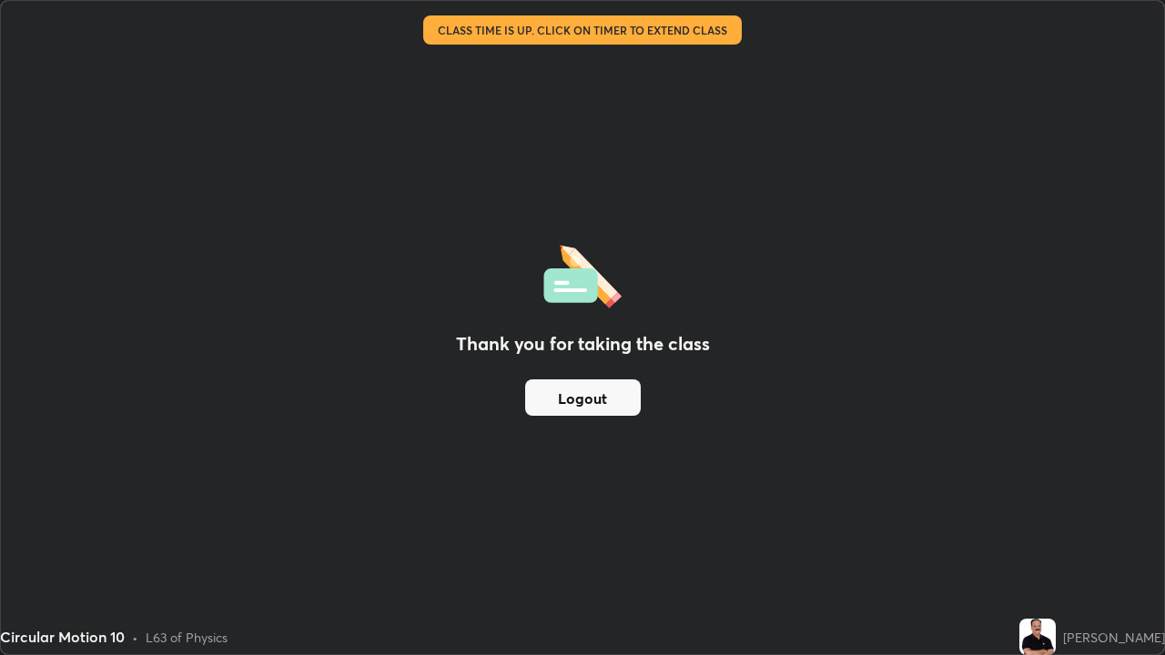
click at [620, 405] on button "Logout" at bounding box center [583, 397] width 116 height 36
